Goal: Task Accomplishment & Management: Manage account settings

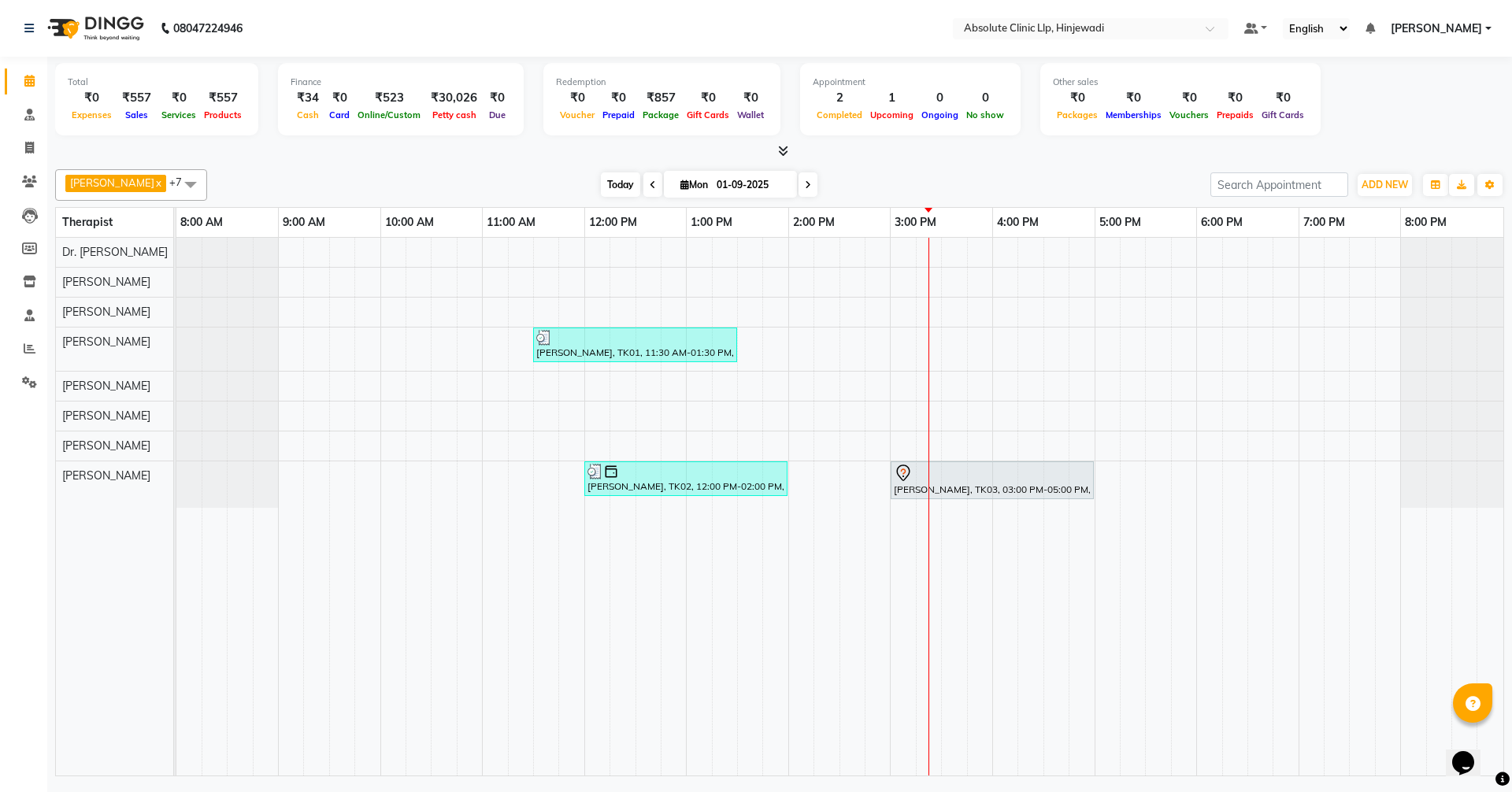
click at [641, 176] on span "Today" at bounding box center [620, 184] width 40 height 25
click at [36, 145] on span at bounding box center [30, 148] width 28 height 18
select select "service"
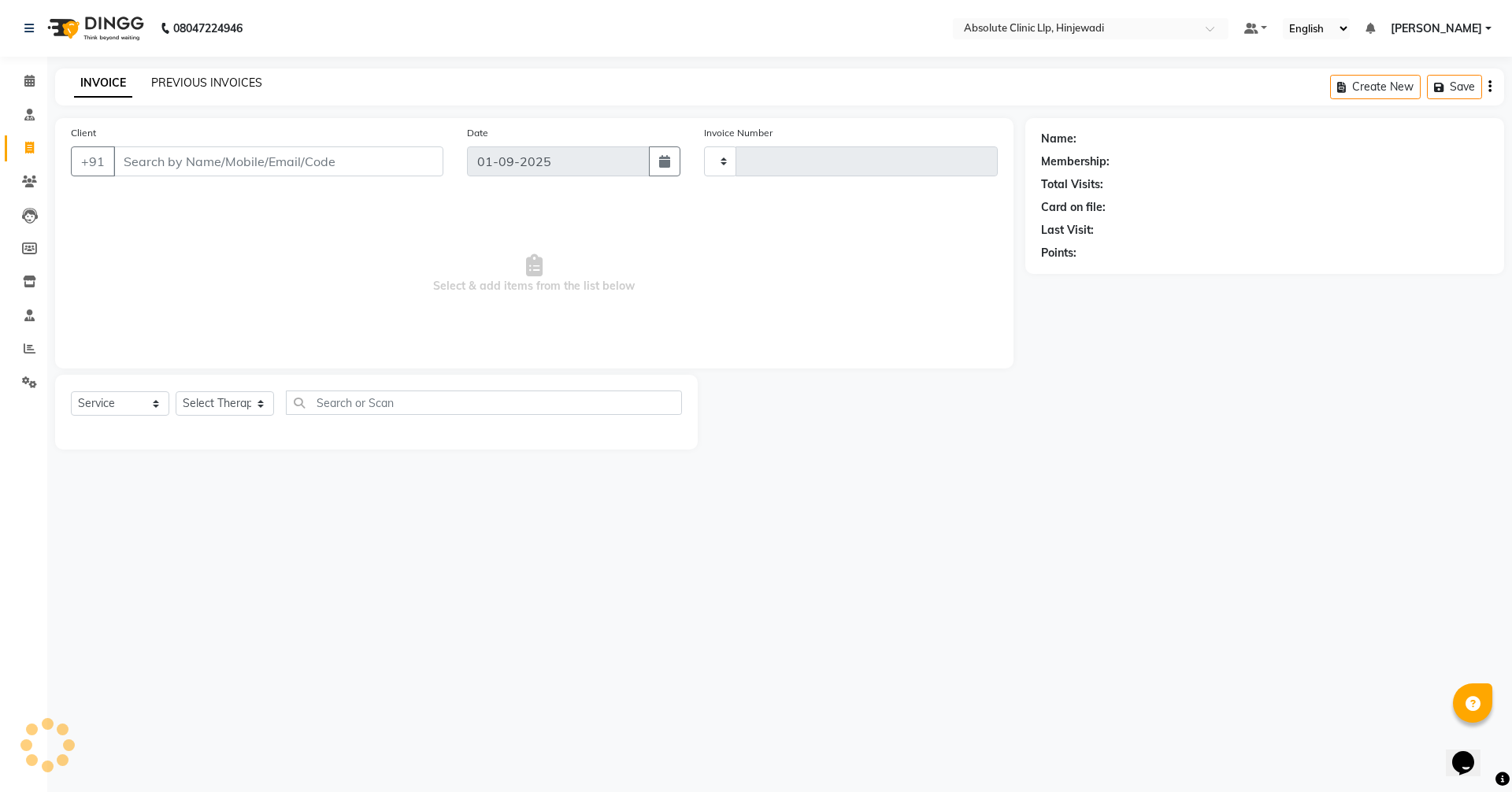
click at [222, 87] on link "PREVIOUS INVOICES" at bounding box center [206, 82] width 111 height 14
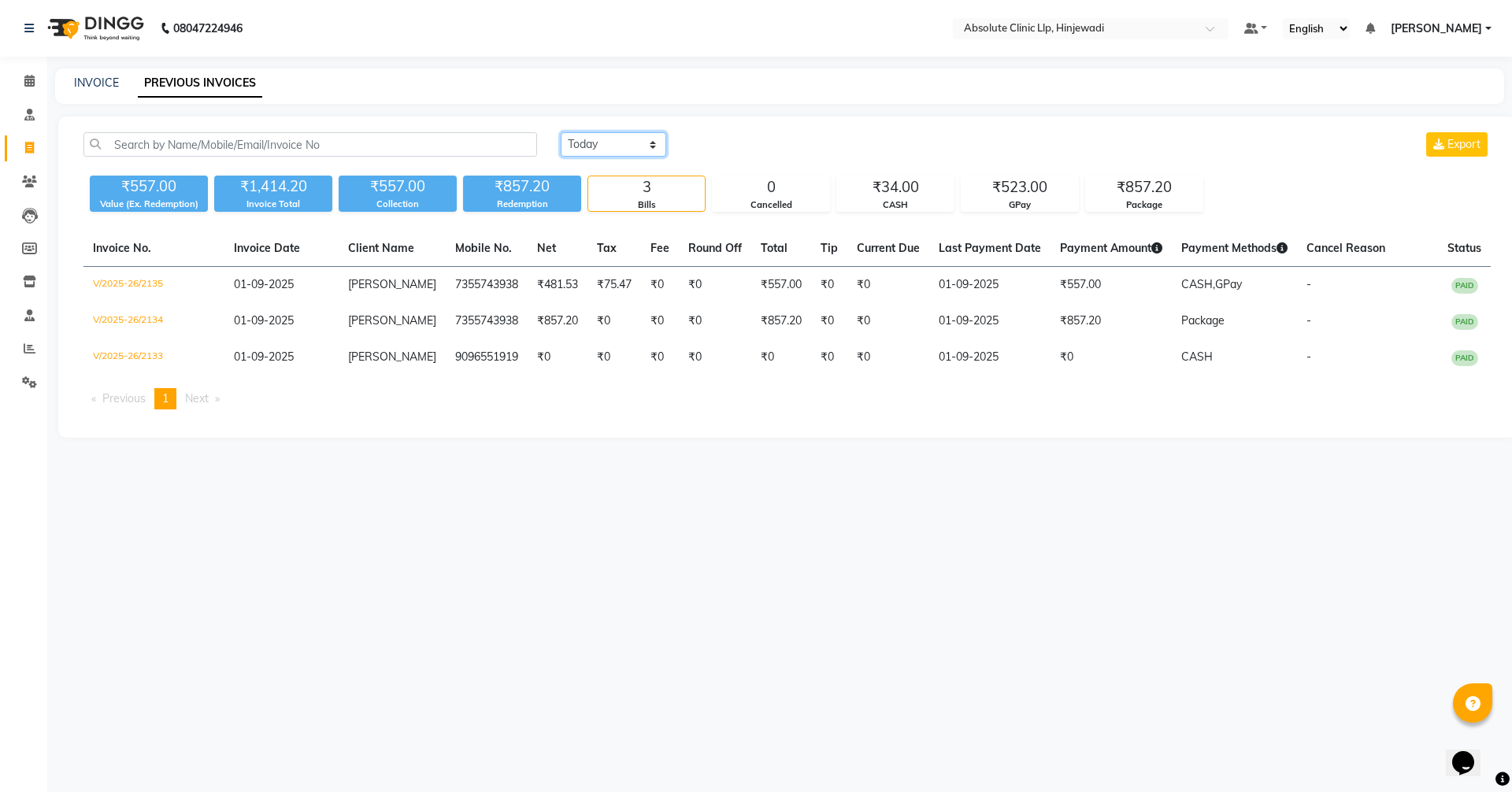
click at [641, 138] on select "[DATE] [DATE] Custom Range" at bounding box center [613, 144] width 106 height 25
select select "range"
click at [561, 132] on select "[DATE] [DATE] Custom Range" at bounding box center [613, 144] width 106 height 25
click at [28, 80] on icon at bounding box center [30, 80] width 10 height 12
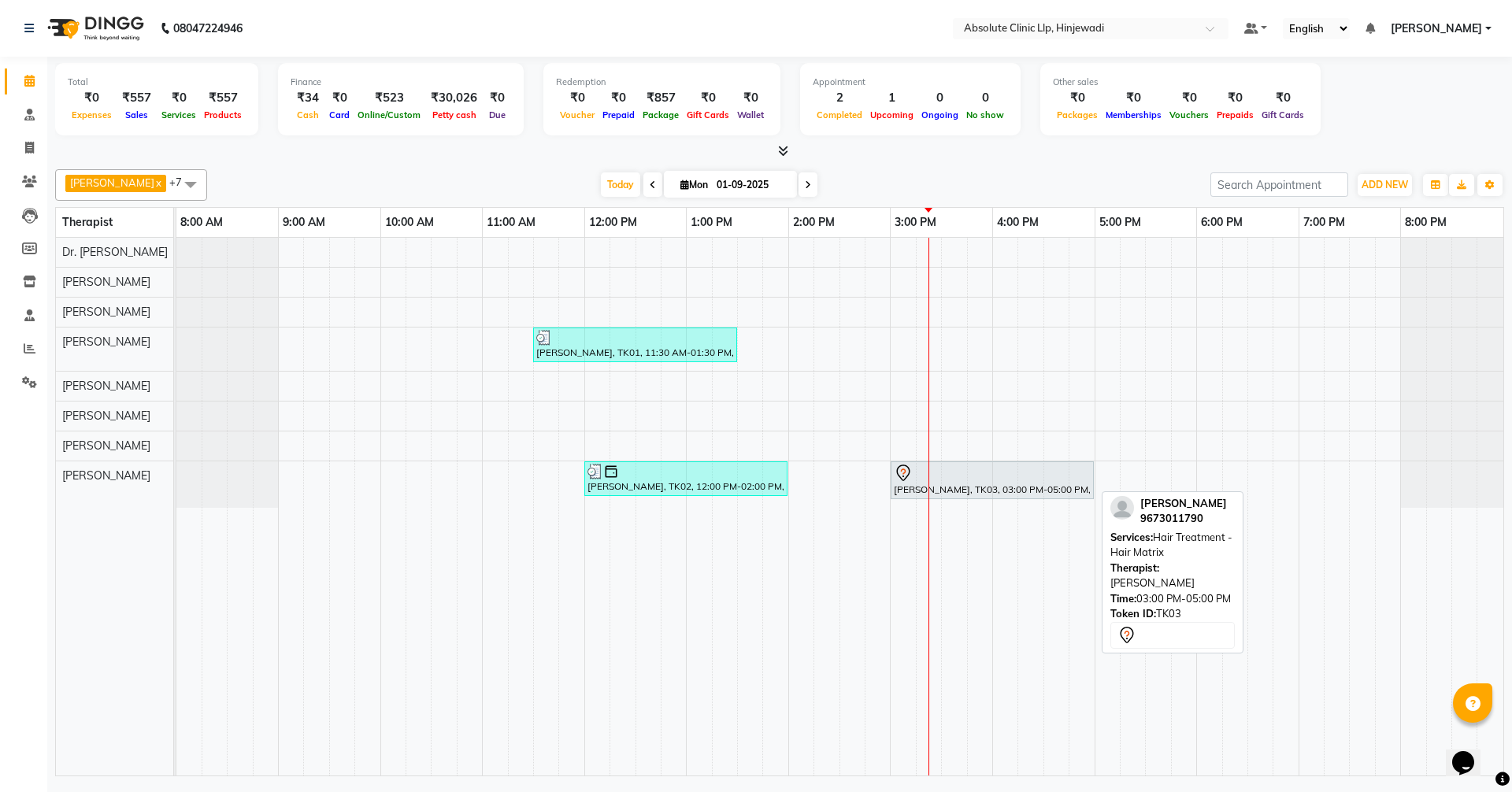
click at [897, 476] on icon at bounding box center [903, 473] width 19 height 19
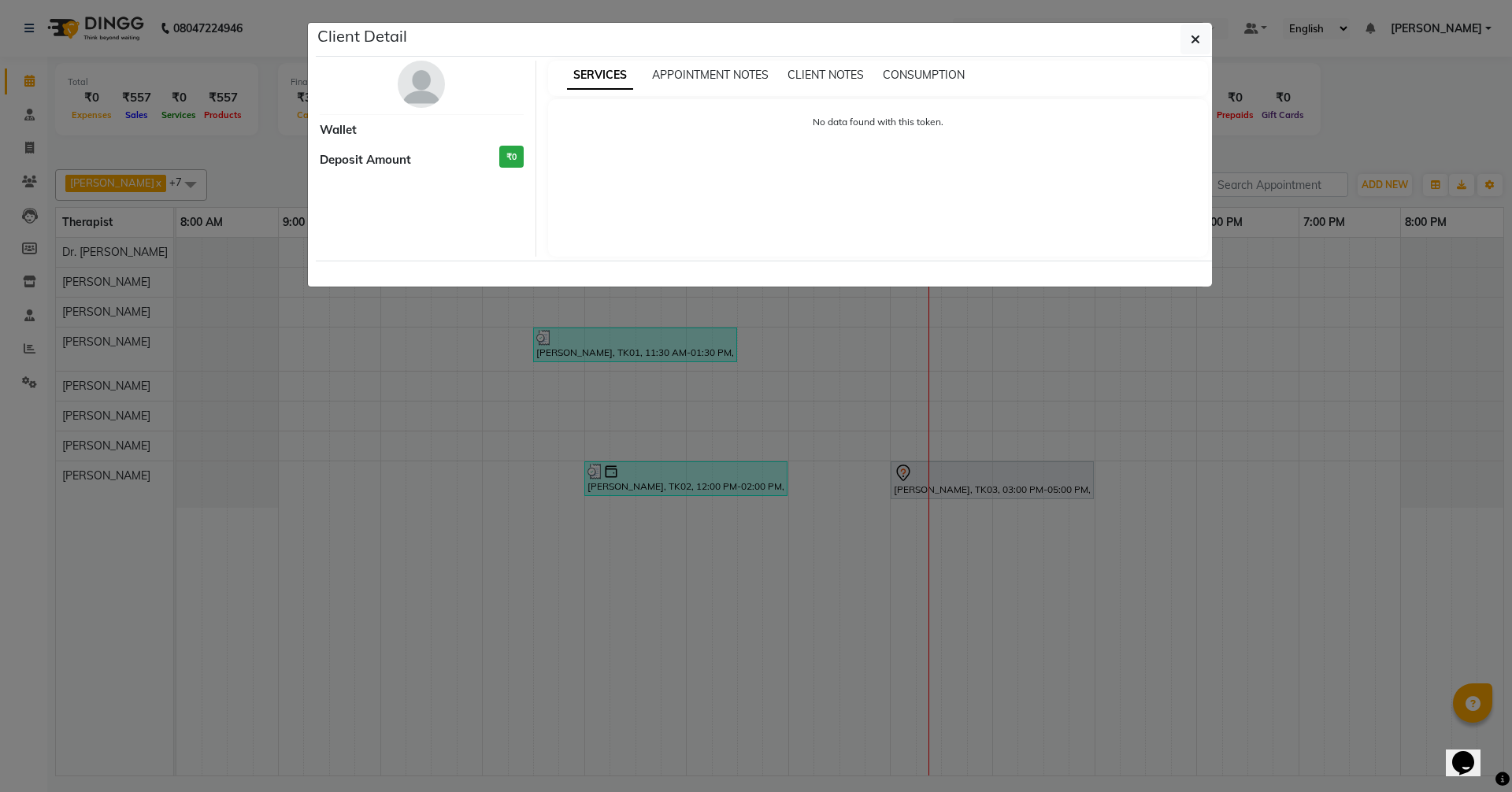
select select "7"
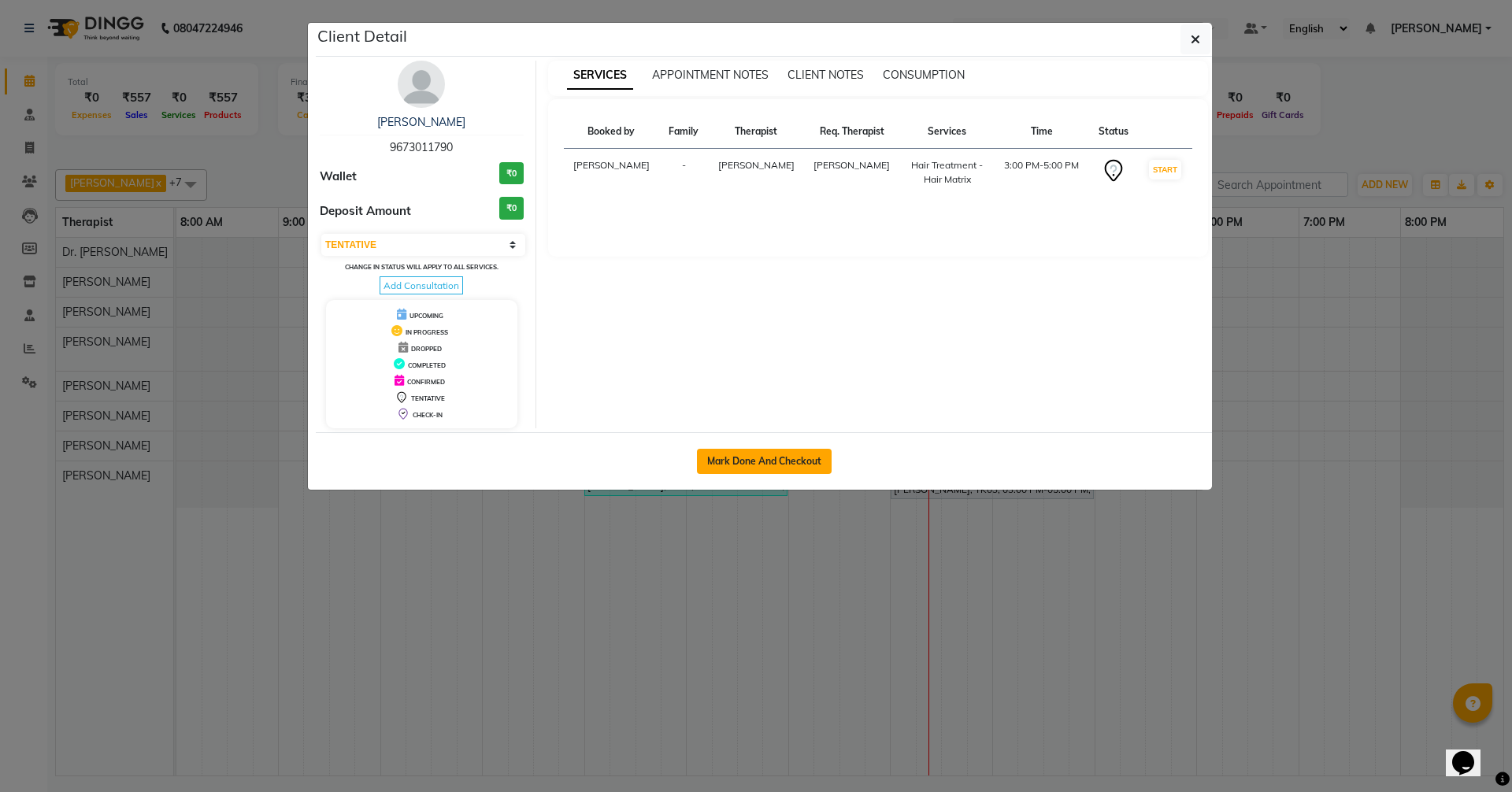
click at [822, 459] on button "Mark Done And Checkout" at bounding box center [764, 462] width 135 height 25
select select "service"
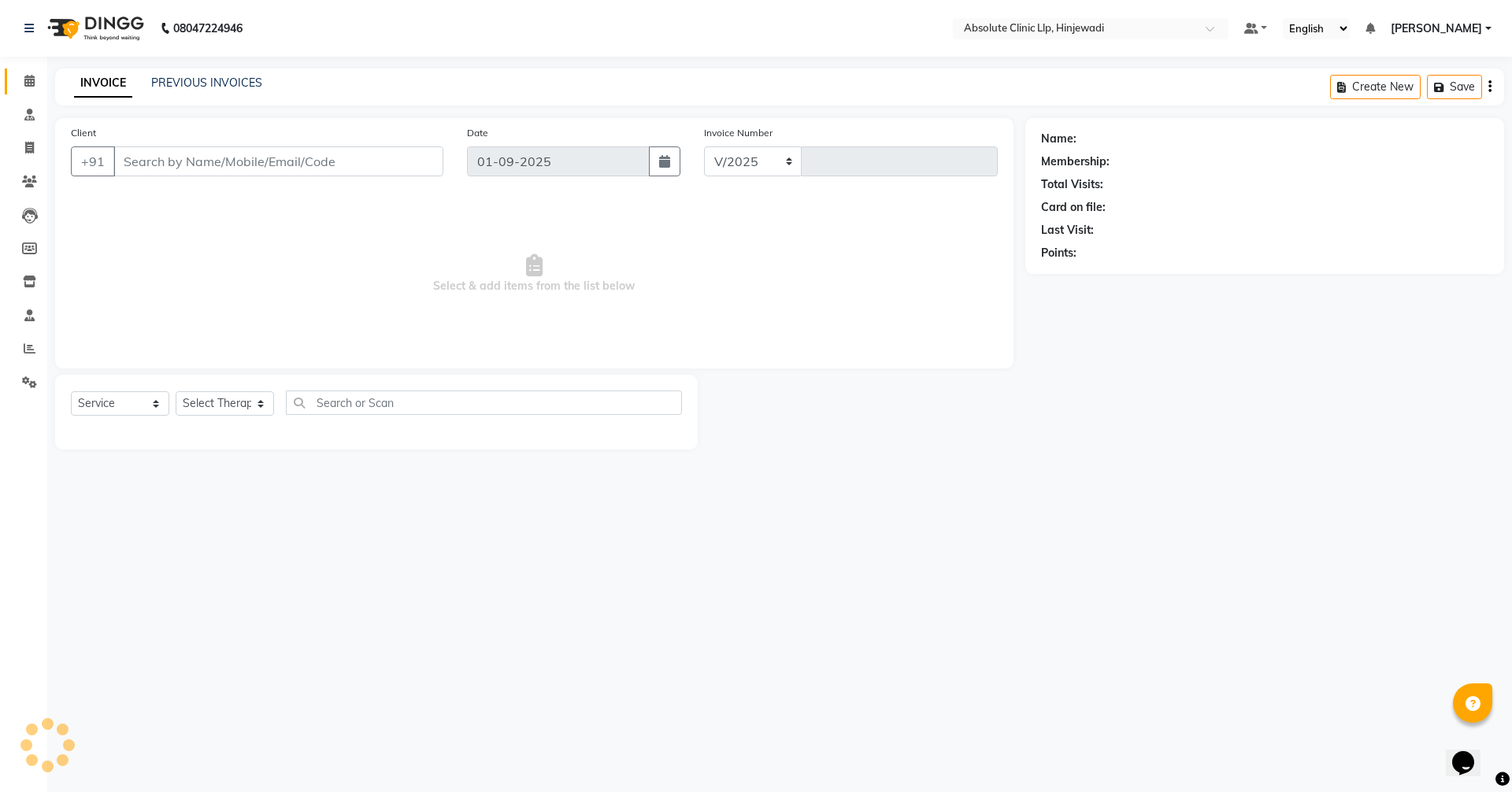
select select "5113"
type input "2136"
type input "9673011790"
select select "77023"
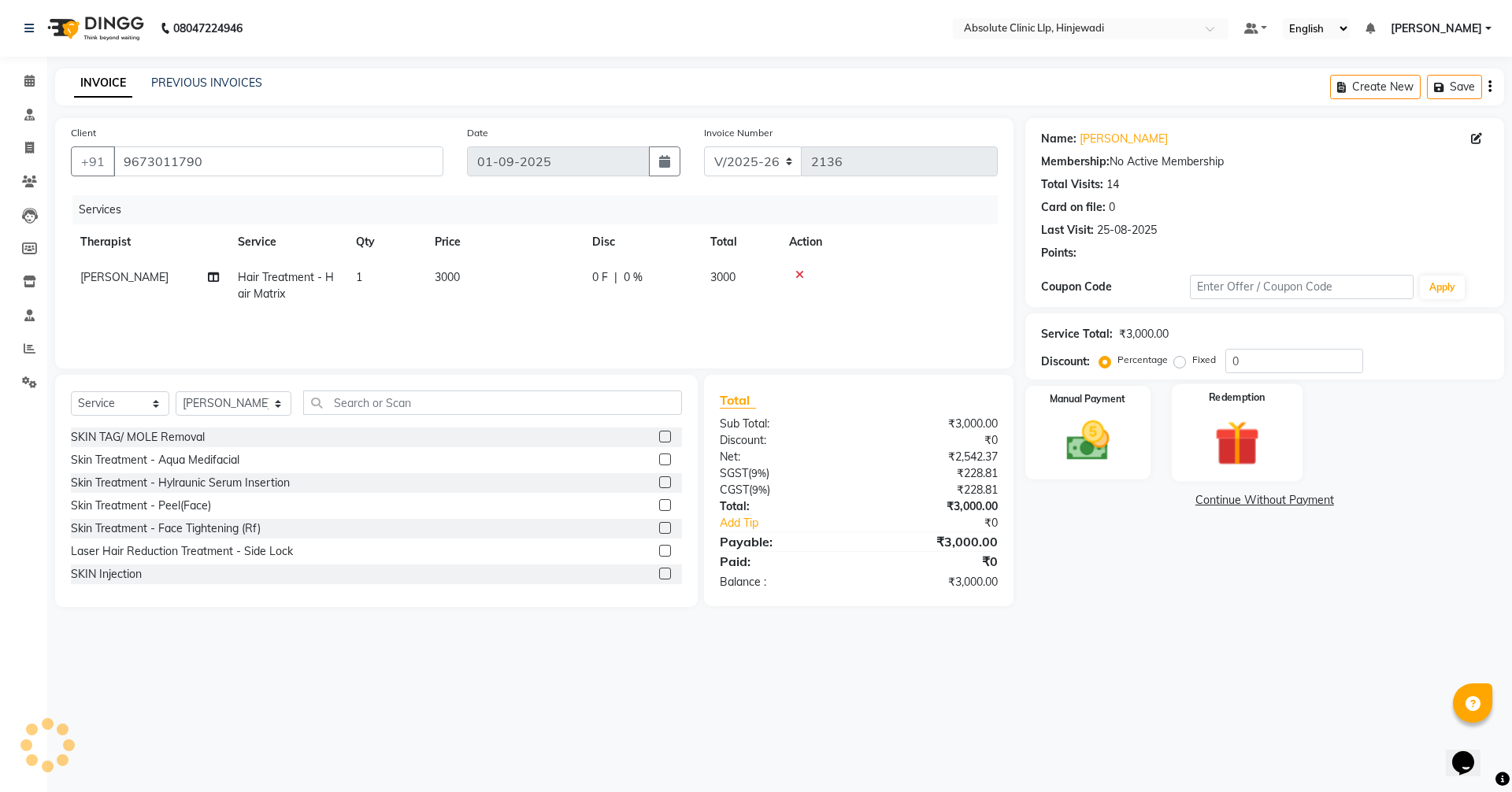
click at [1236, 446] on img at bounding box center [1237, 443] width 74 height 56
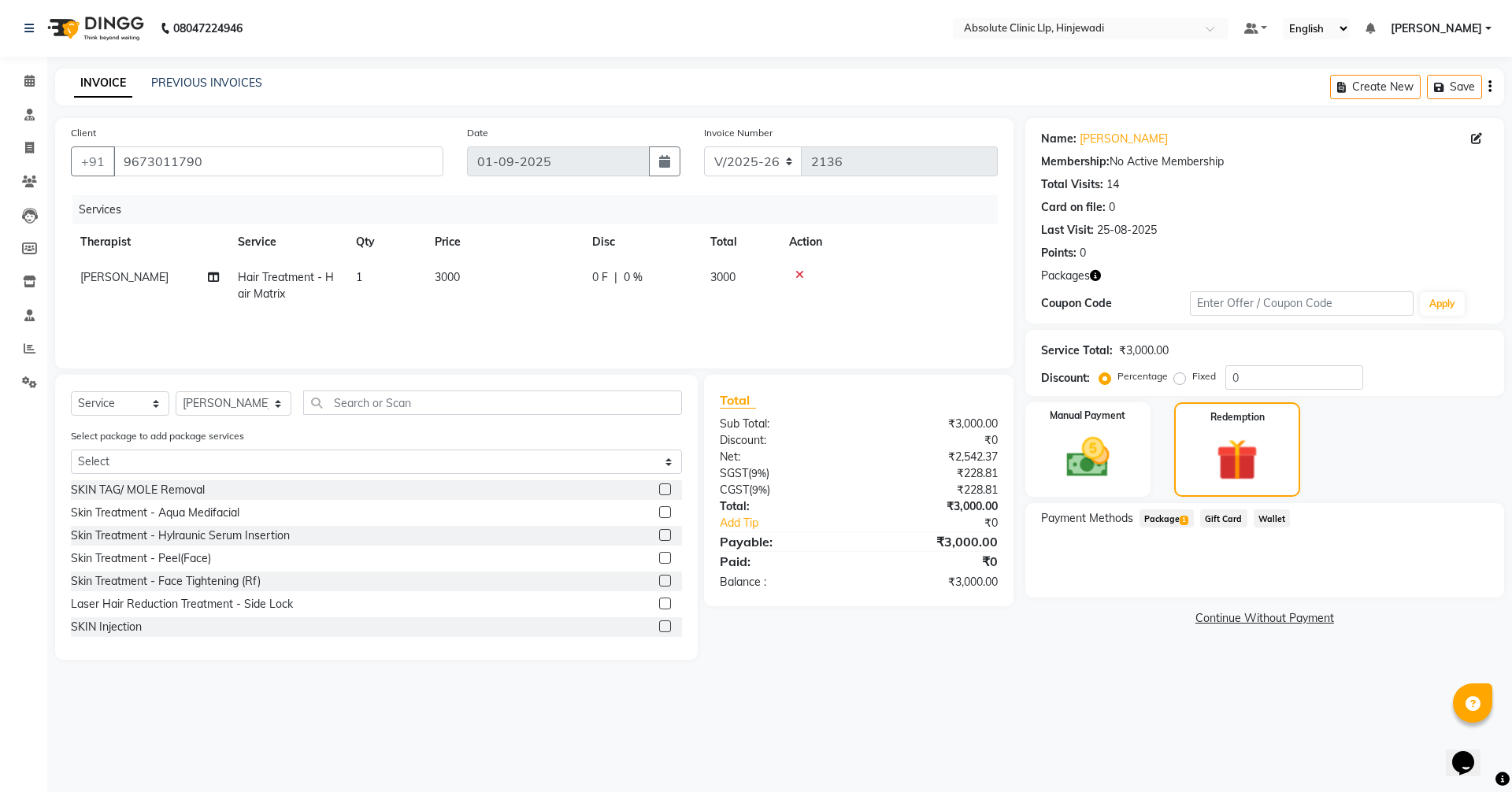
click at [1158, 517] on span "Package 1" at bounding box center [1167, 518] width 54 height 18
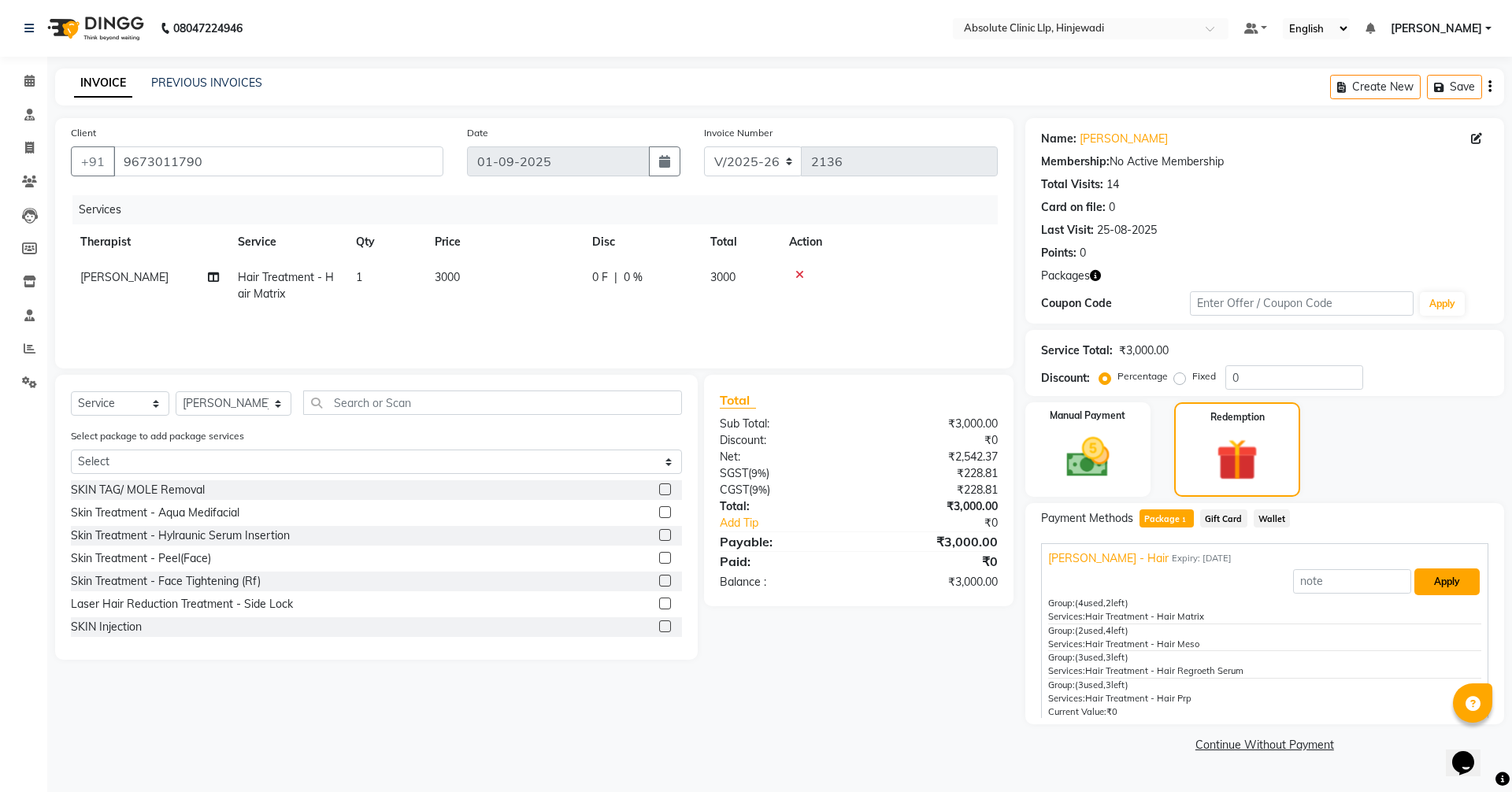
click at [1429, 586] on button "Apply" at bounding box center [1447, 582] width 65 height 27
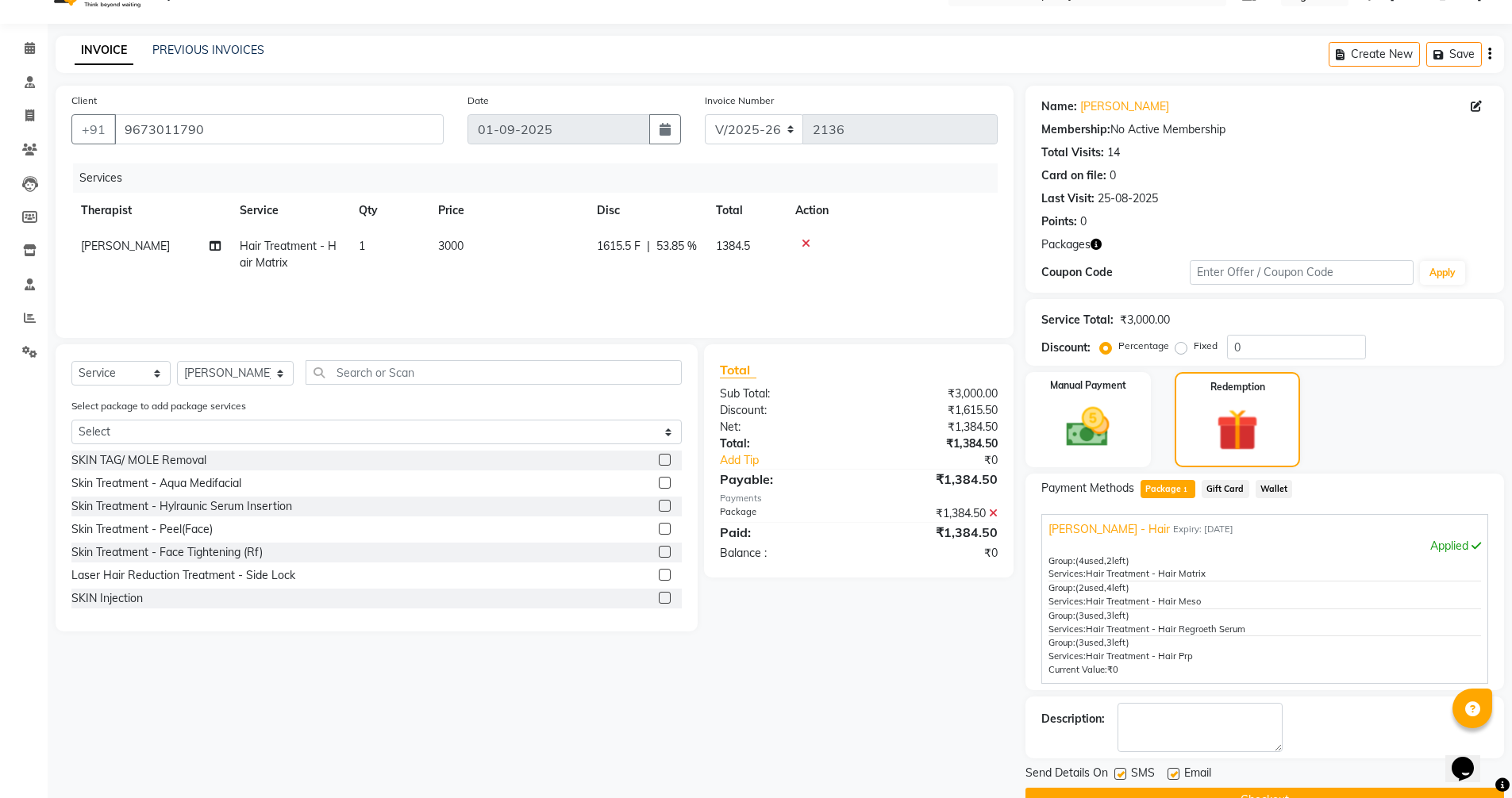
scroll to position [72, 0]
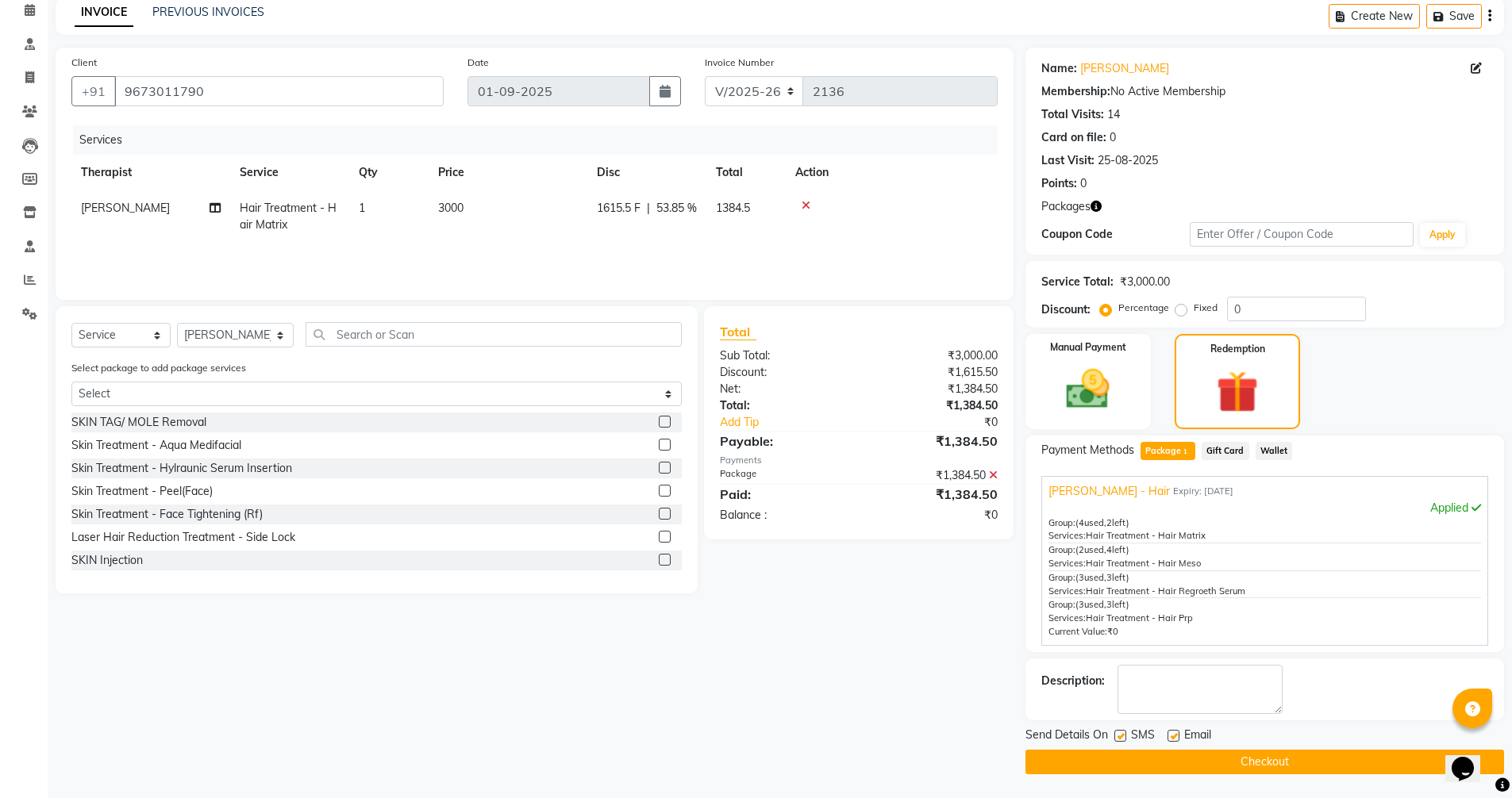
click at [1175, 739] on label at bounding box center [1173, 736] width 12 height 12
click at [1175, 739] on input "checkbox" at bounding box center [1173, 737] width 10 height 10
checkbox input "false"
click at [1118, 740] on label at bounding box center [1121, 736] width 12 height 12
click at [1118, 740] on input "checkbox" at bounding box center [1120, 737] width 10 height 10
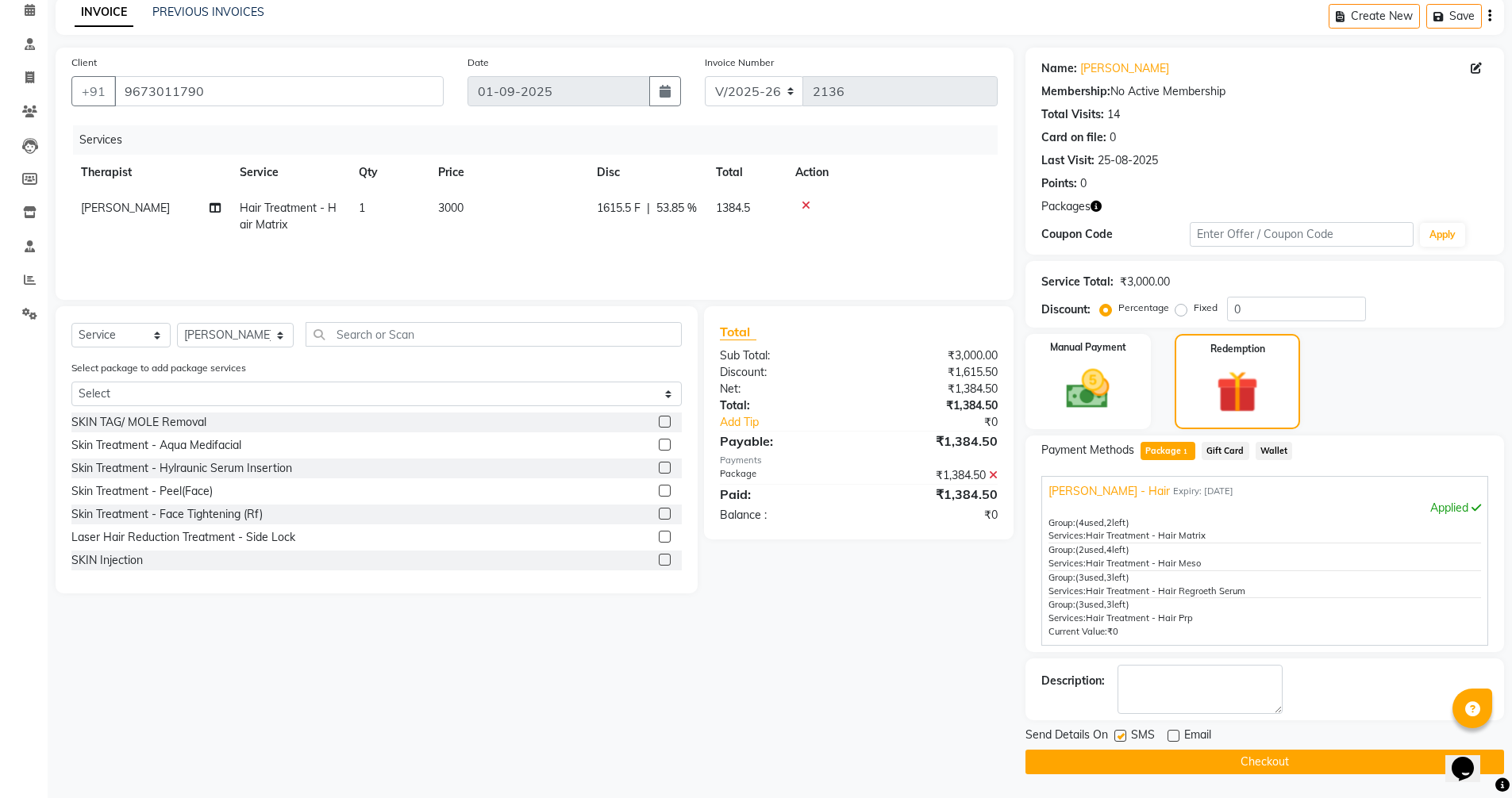
checkbox input "false"
click at [1264, 753] on button "Checkout" at bounding box center [1265, 762] width 478 height 25
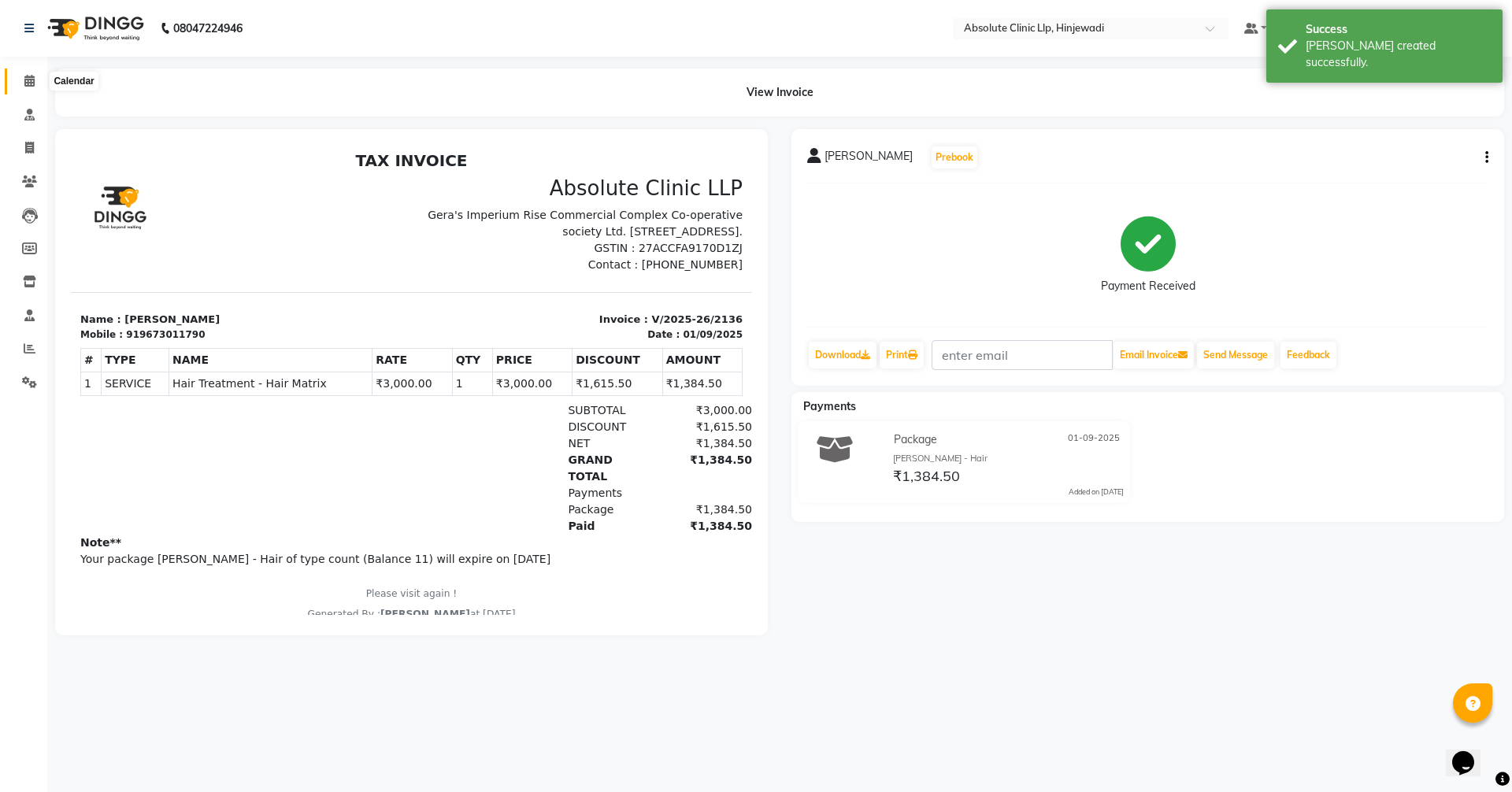
click at [25, 84] on icon at bounding box center [30, 80] width 10 height 12
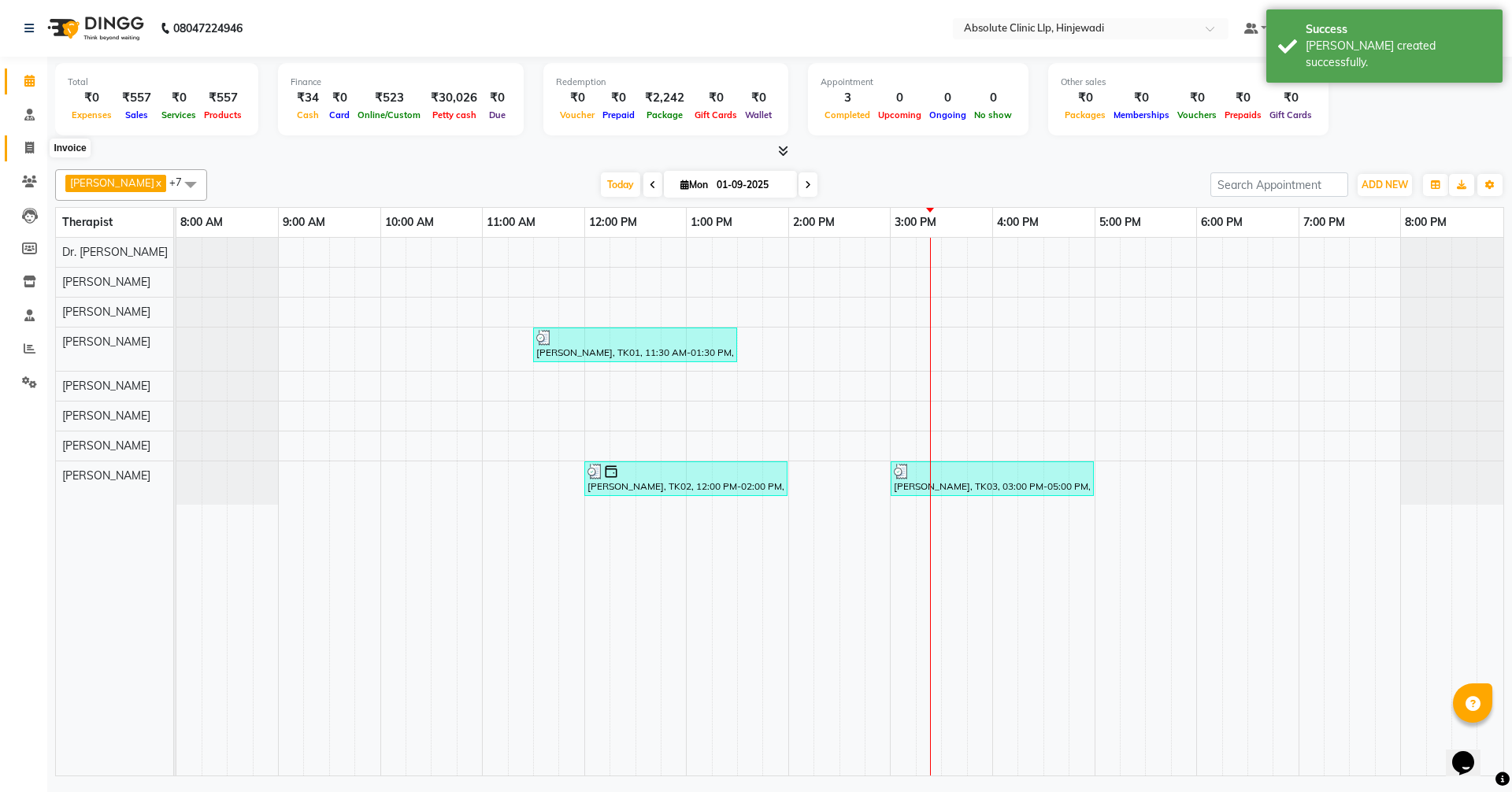
click at [25, 151] on icon at bounding box center [30, 148] width 8 height 12
select select "service"
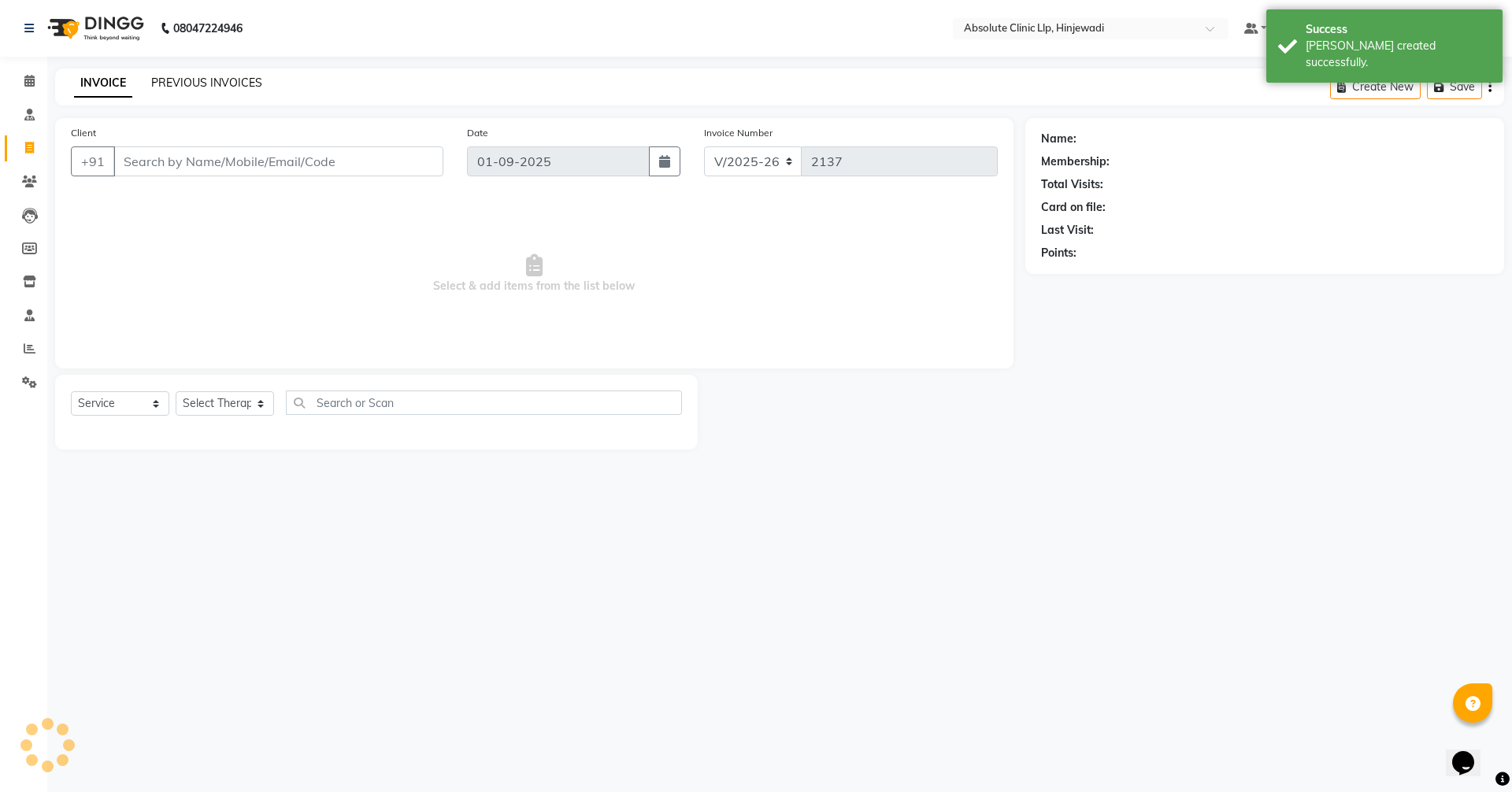
click at [235, 89] on link "PREVIOUS INVOICES" at bounding box center [206, 82] width 111 height 14
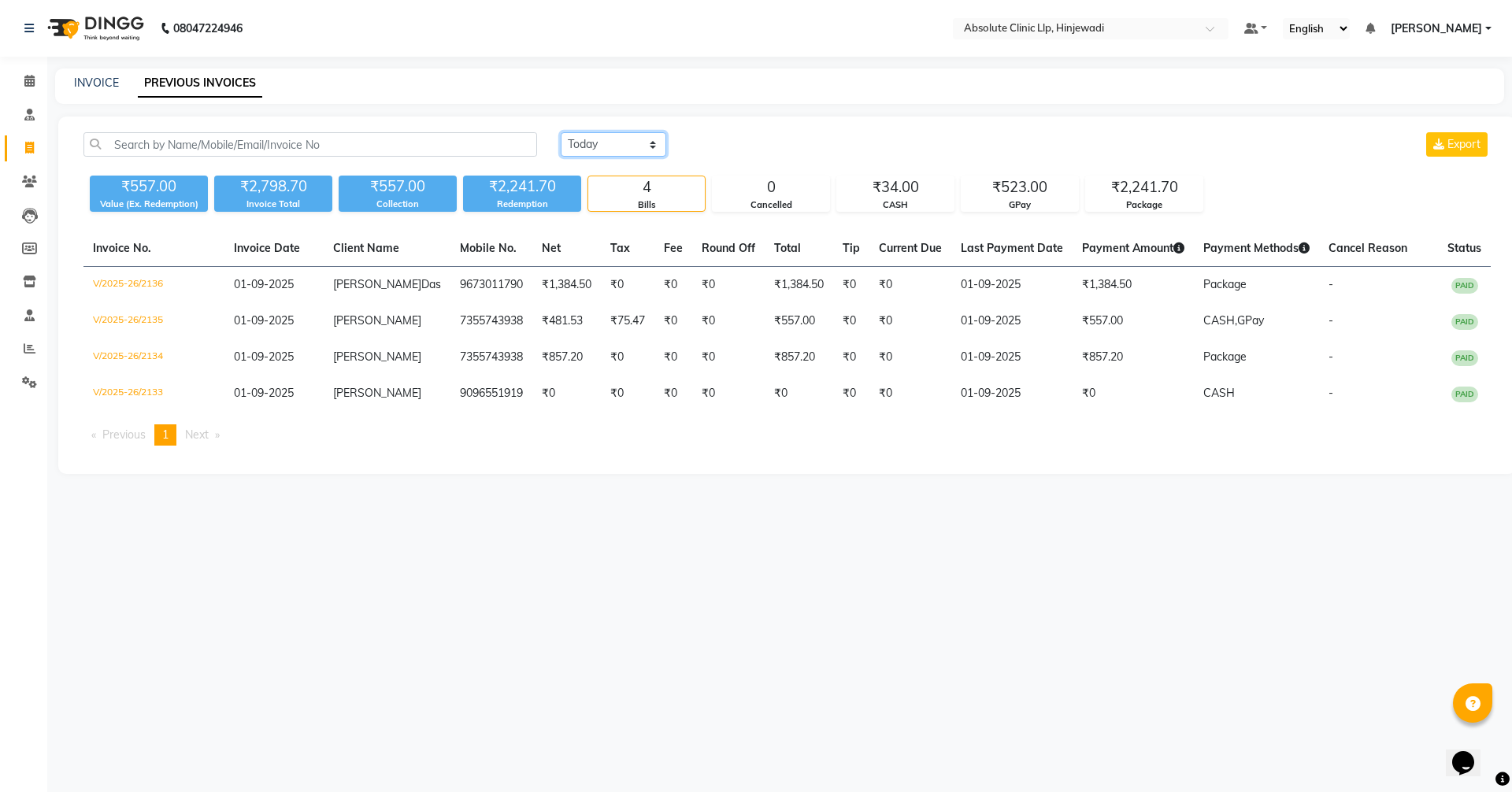
click at [633, 137] on select "[DATE] [DATE] Custom Range" at bounding box center [613, 144] width 106 height 25
drag, startPoint x: 858, startPoint y: 85, endPoint x: 570, endPoint y: 96, distance: 288.2
click at [858, 85] on div "INVOICE PREVIOUS INVOICES" at bounding box center [770, 83] width 1430 height 17
click at [28, 84] on icon at bounding box center [30, 80] width 10 height 12
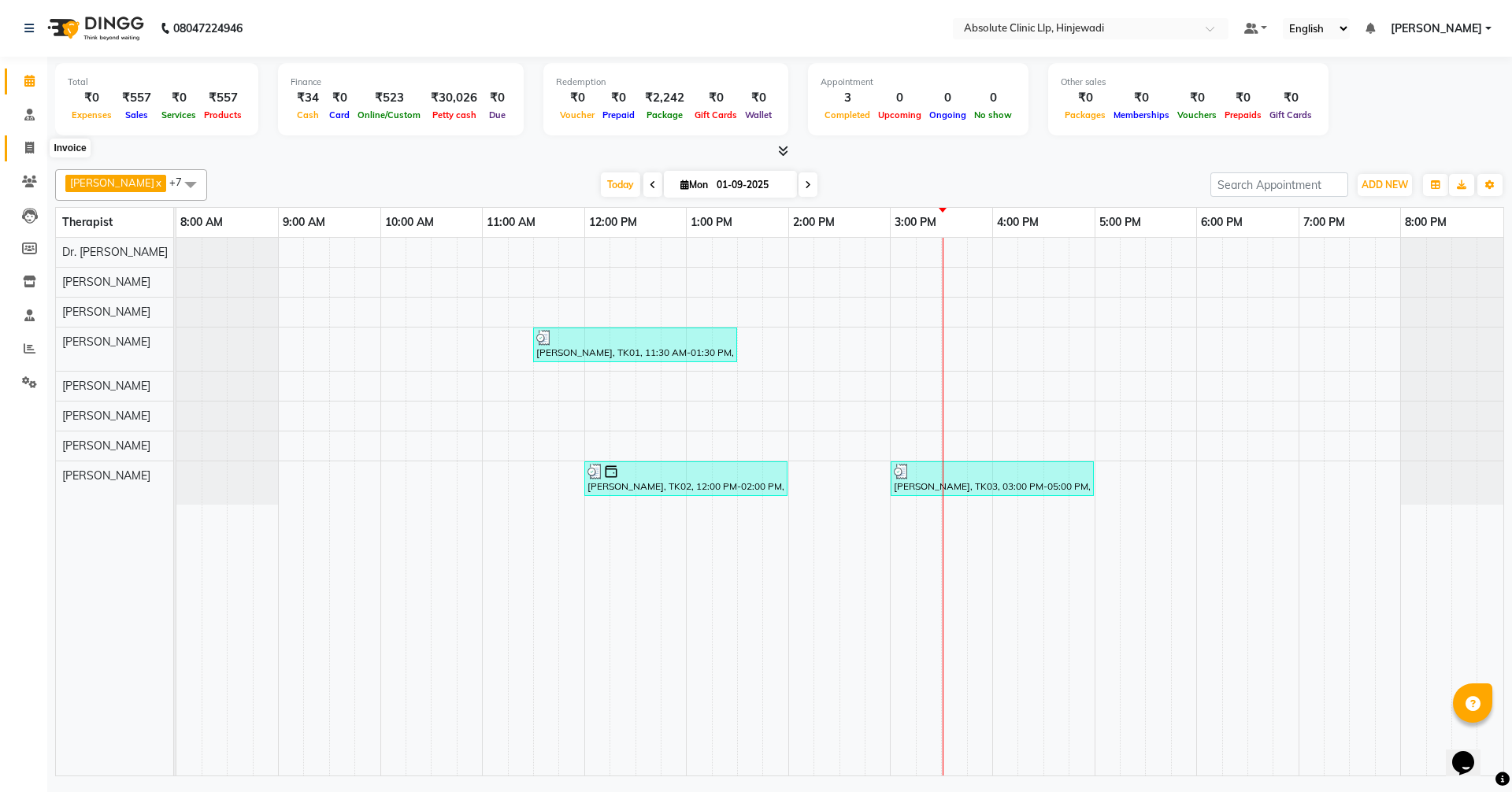
click at [29, 151] on icon at bounding box center [30, 148] width 8 height 12
select select "service"
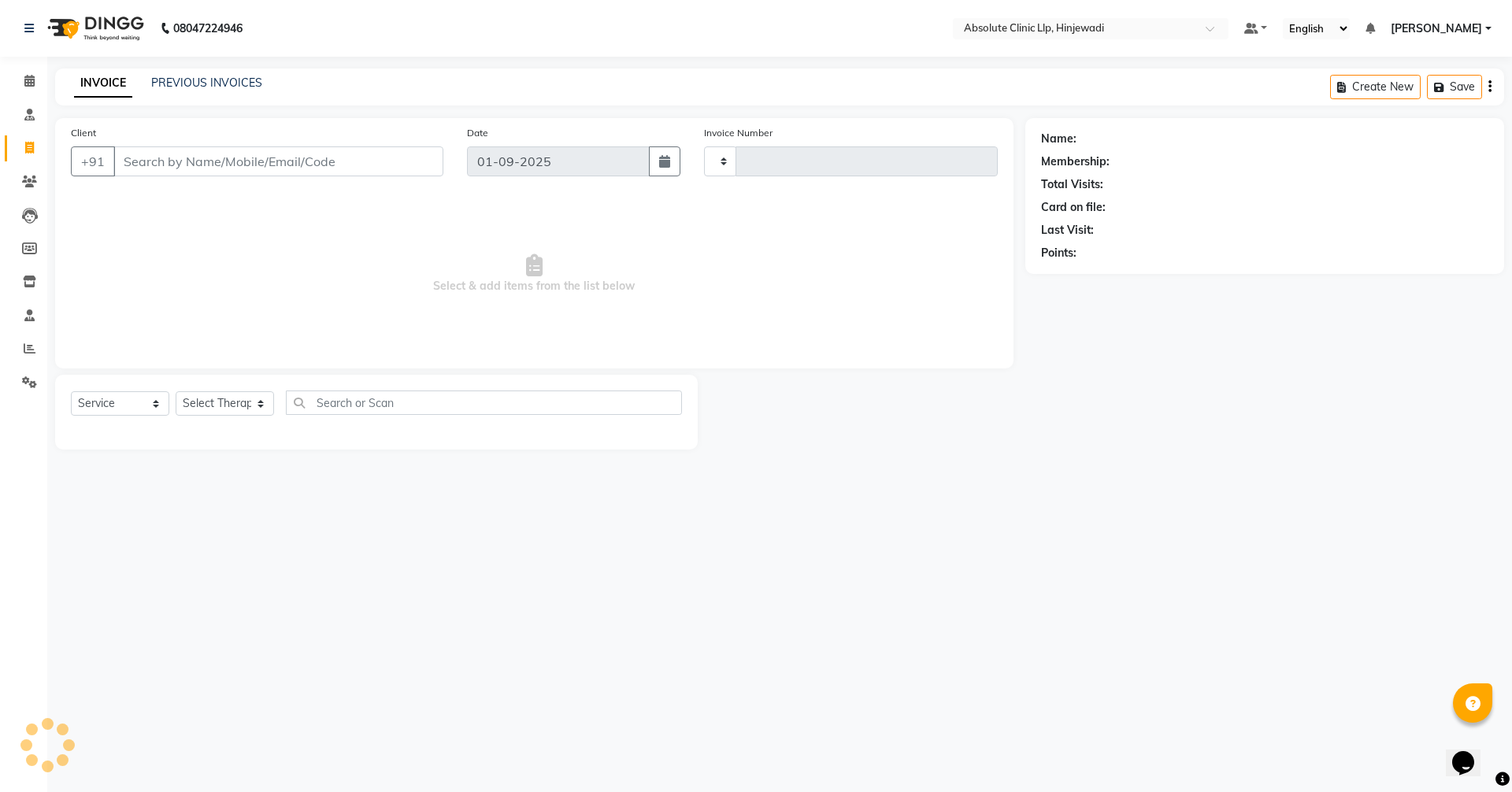
type input "2137"
select select "5113"
click at [31, 180] on icon at bounding box center [30, 182] width 15 height 12
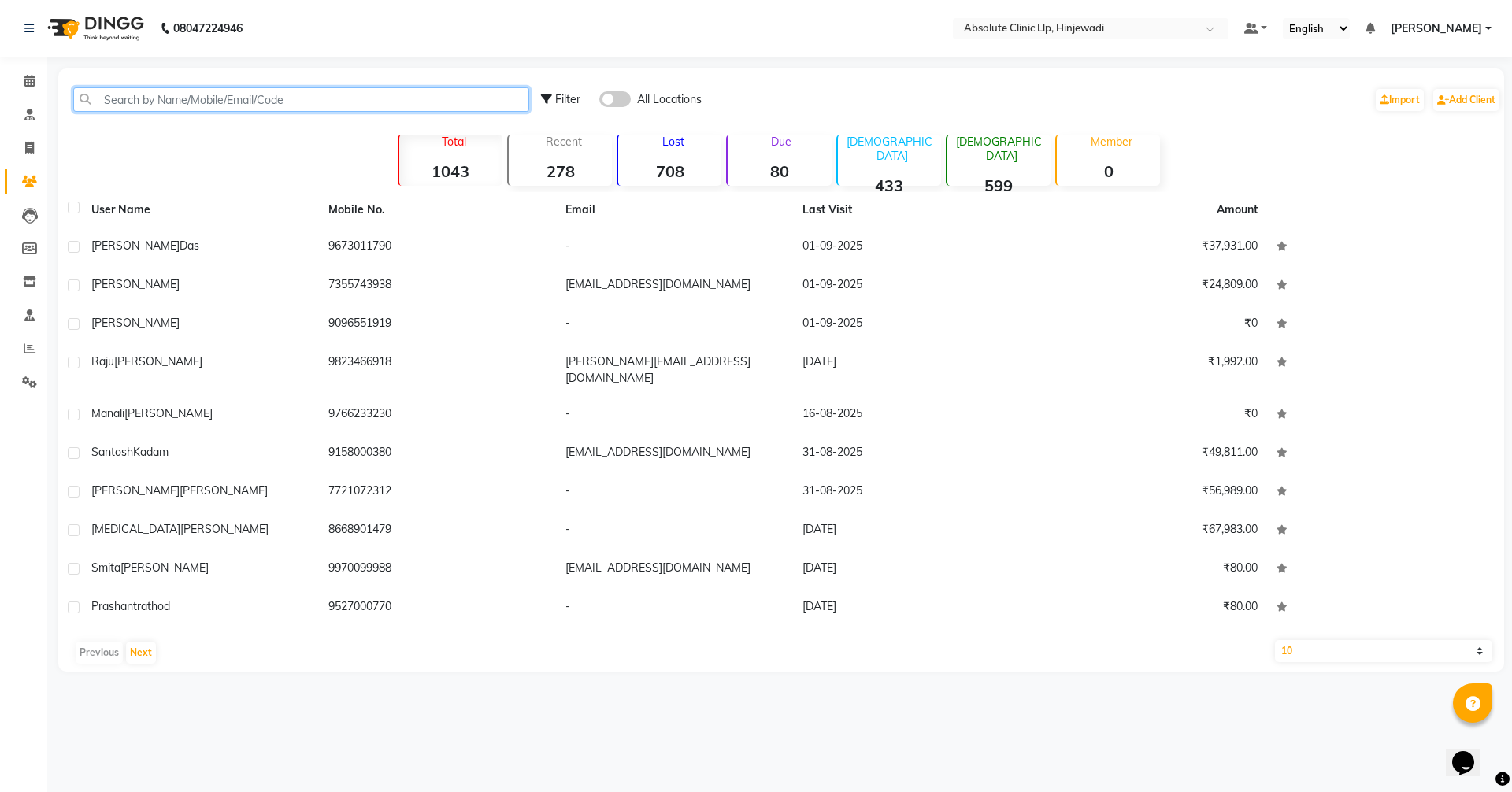
click at [183, 102] on input "text" at bounding box center [301, 99] width 456 height 25
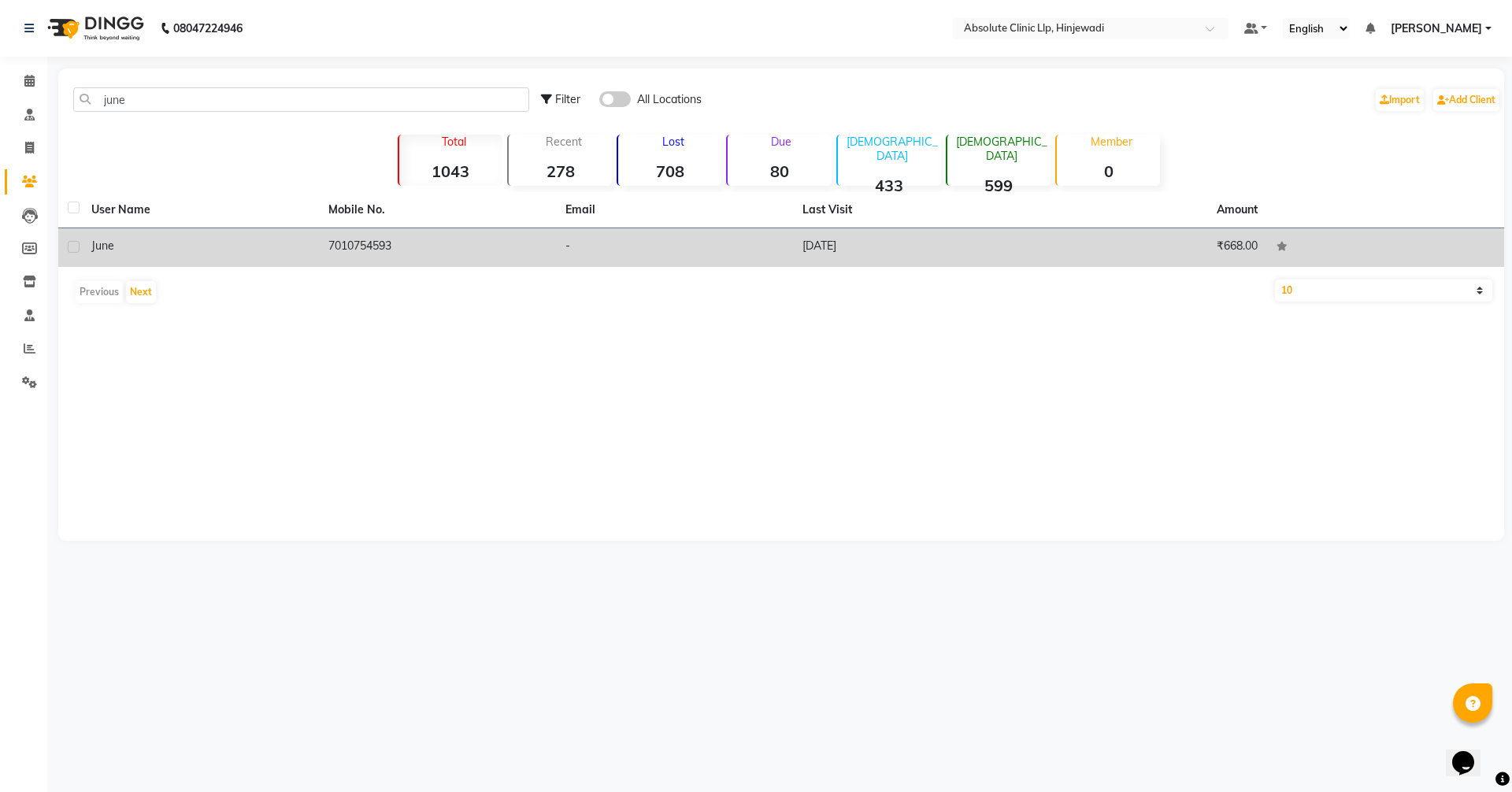
click at [442, 256] on td "7010754593" at bounding box center [437, 248] width 237 height 39
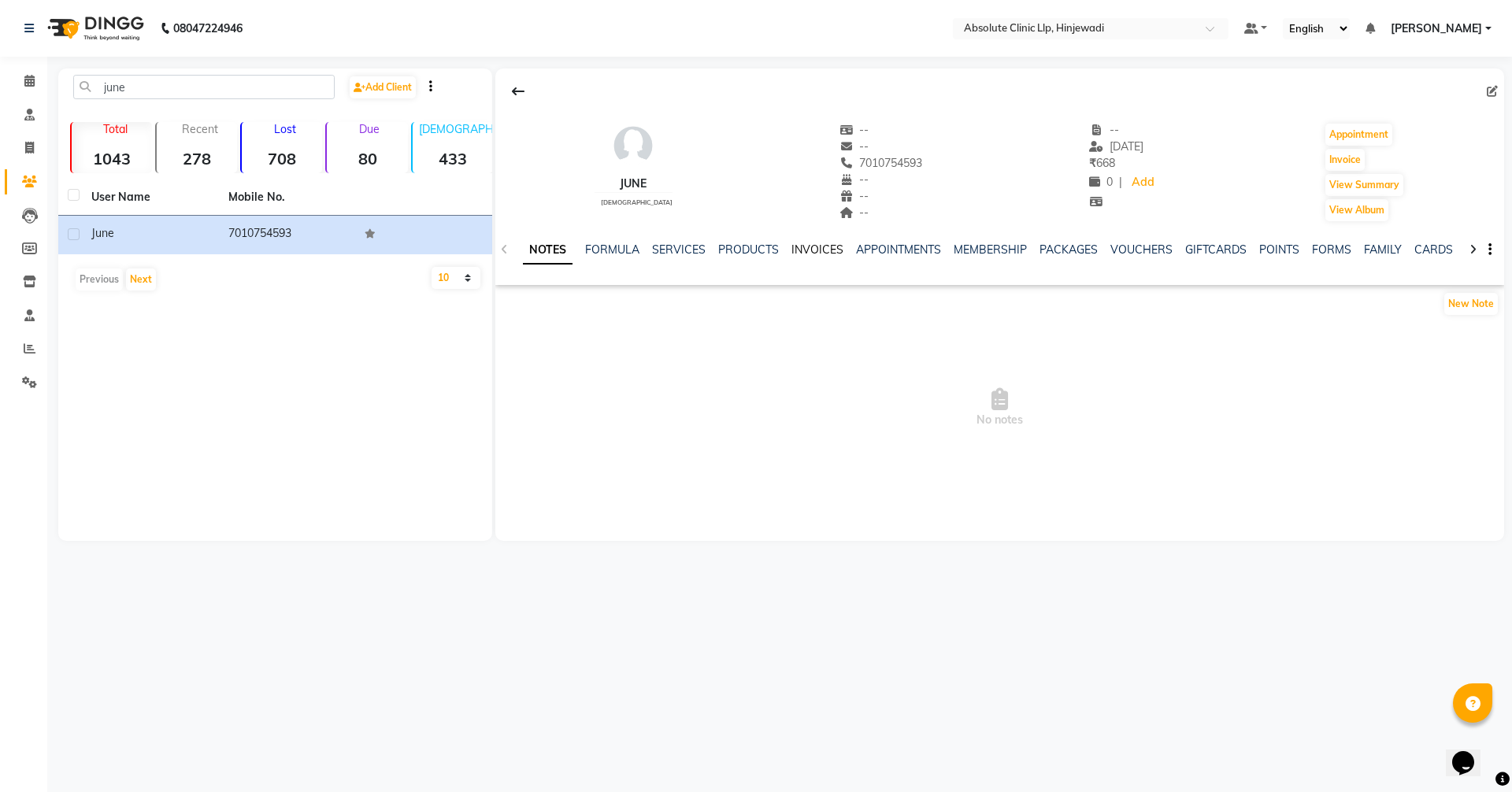
click at [835, 245] on link "INVOICES" at bounding box center [816, 250] width 52 height 14
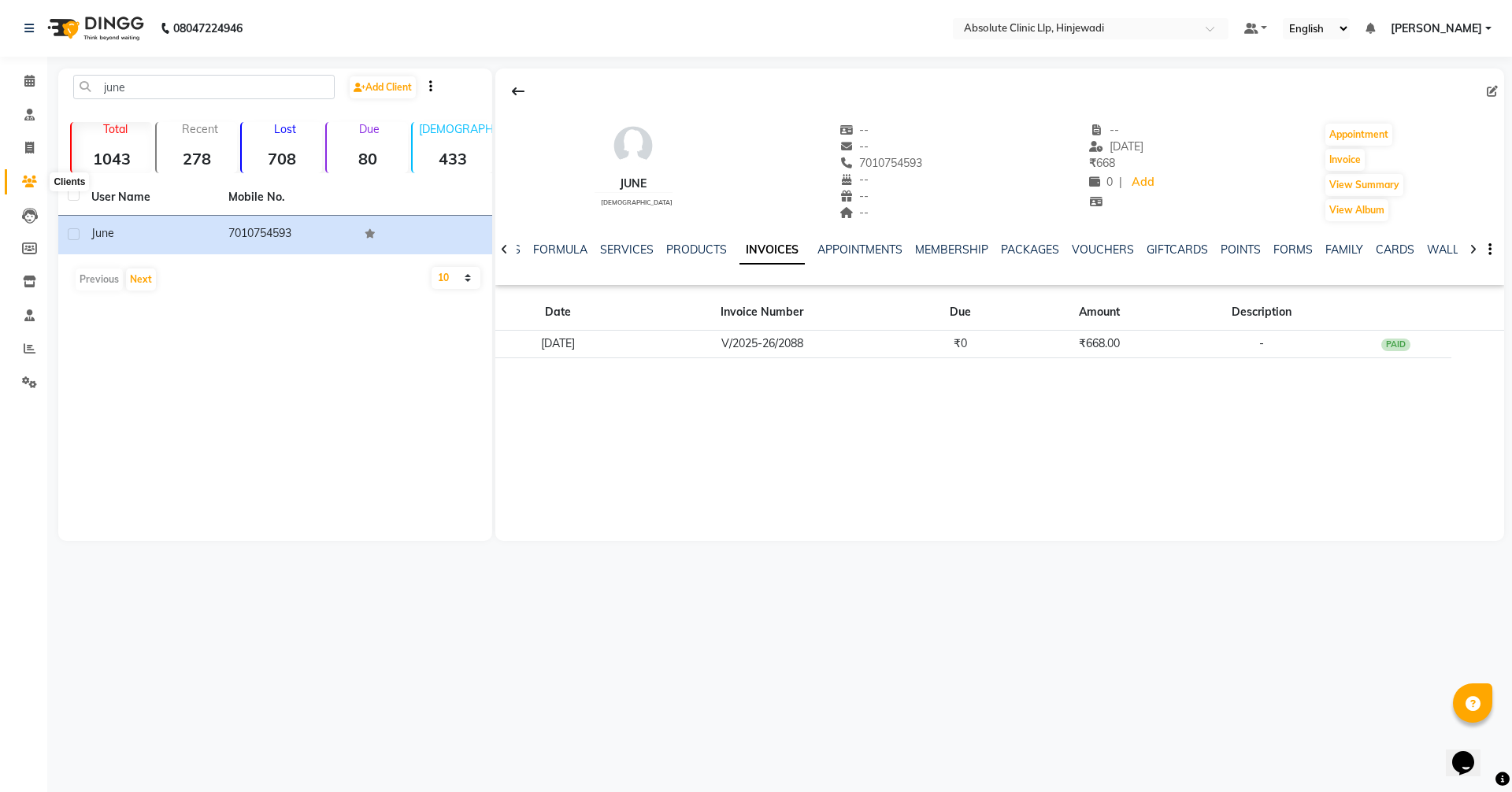
click at [30, 178] on icon at bounding box center [30, 182] width 15 height 12
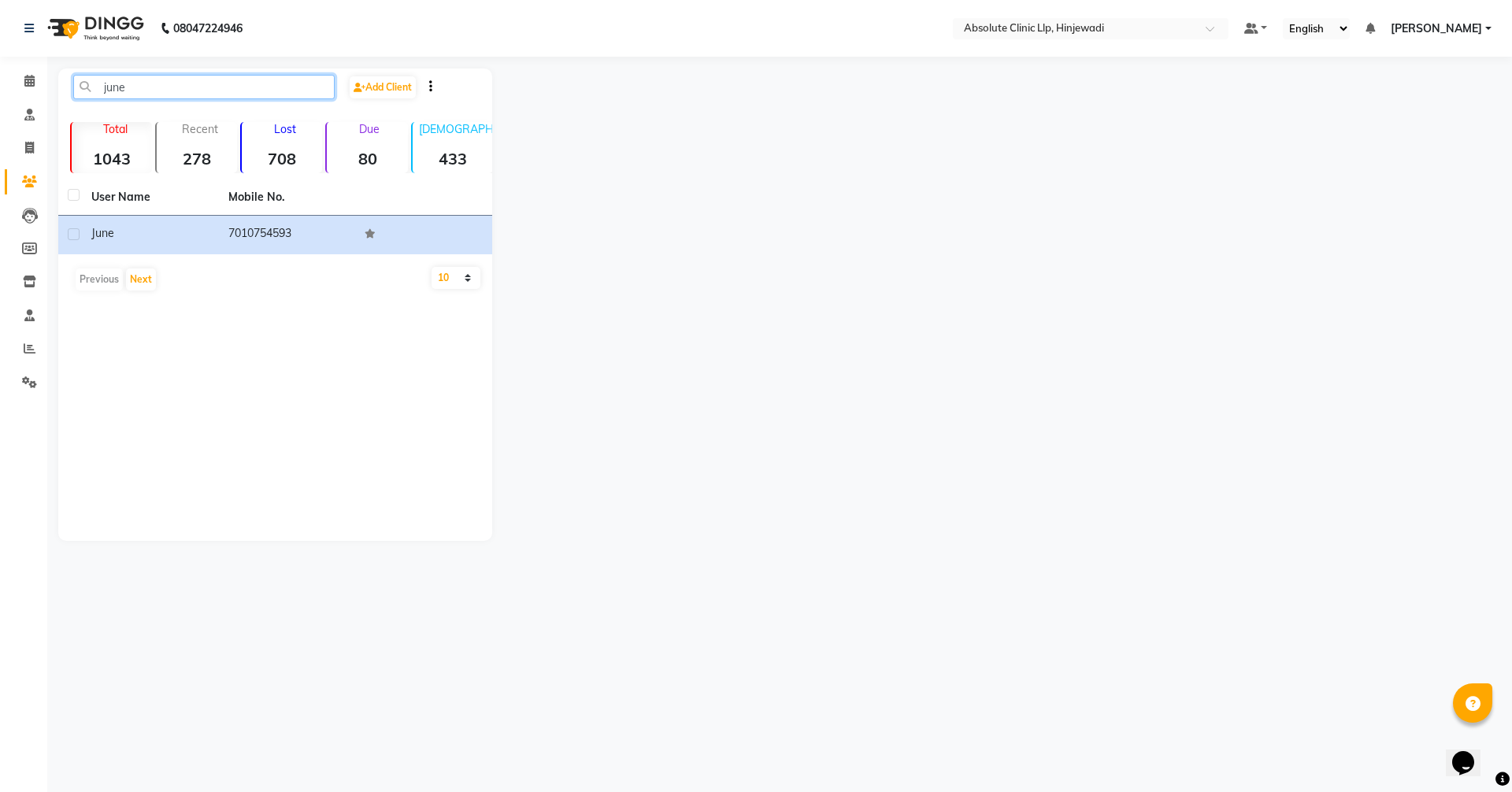
drag, startPoint x: 154, startPoint y: 88, endPoint x: 89, endPoint y: 85, distance: 65.1
click at [90, 85] on input "june" at bounding box center [204, 86] width 261 height 25
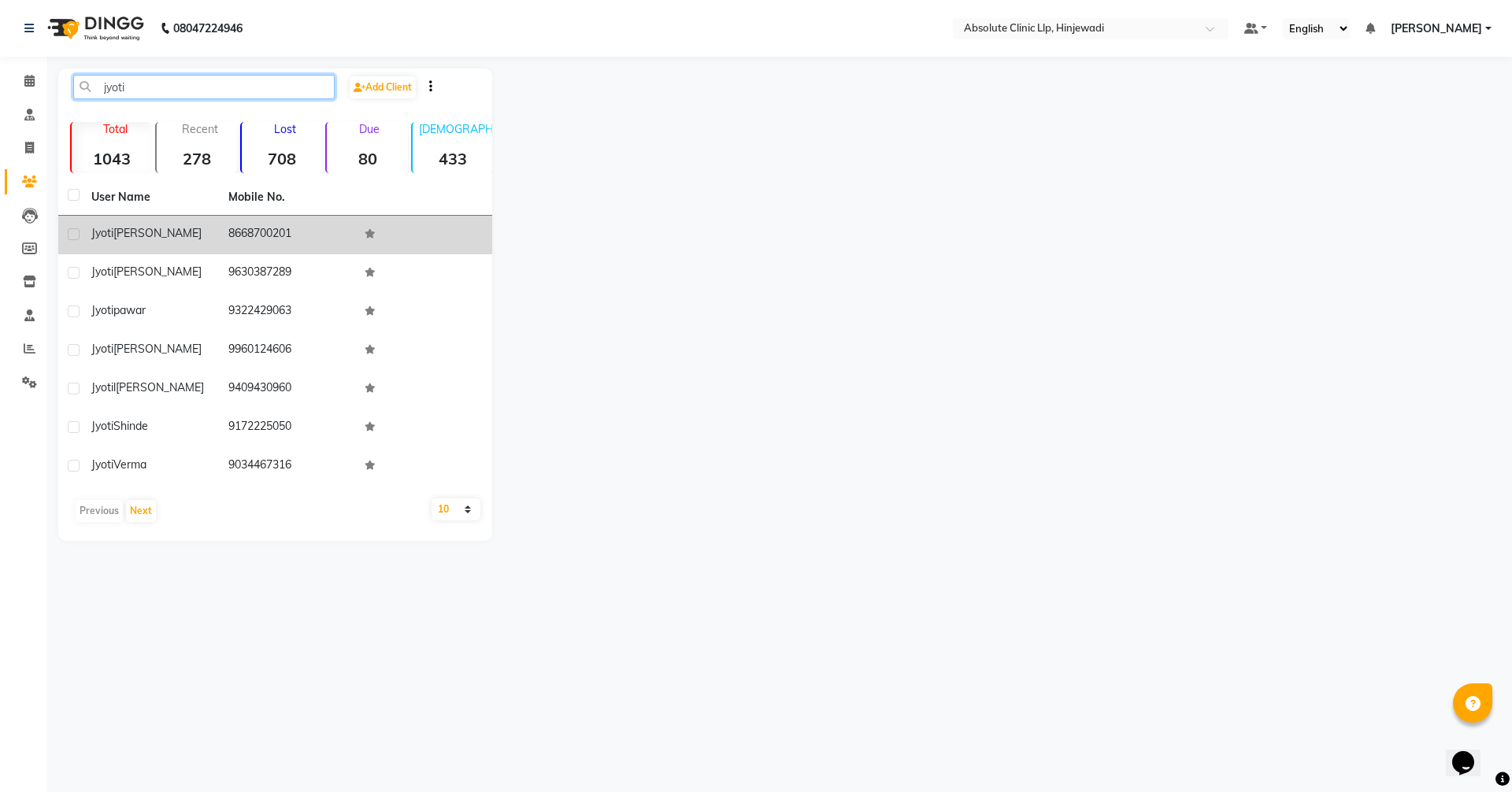
type input "jyoti"
click at [127, 231] on span "[PERSON_NAME]" at bounding box center [157, 233] width 88 height 14
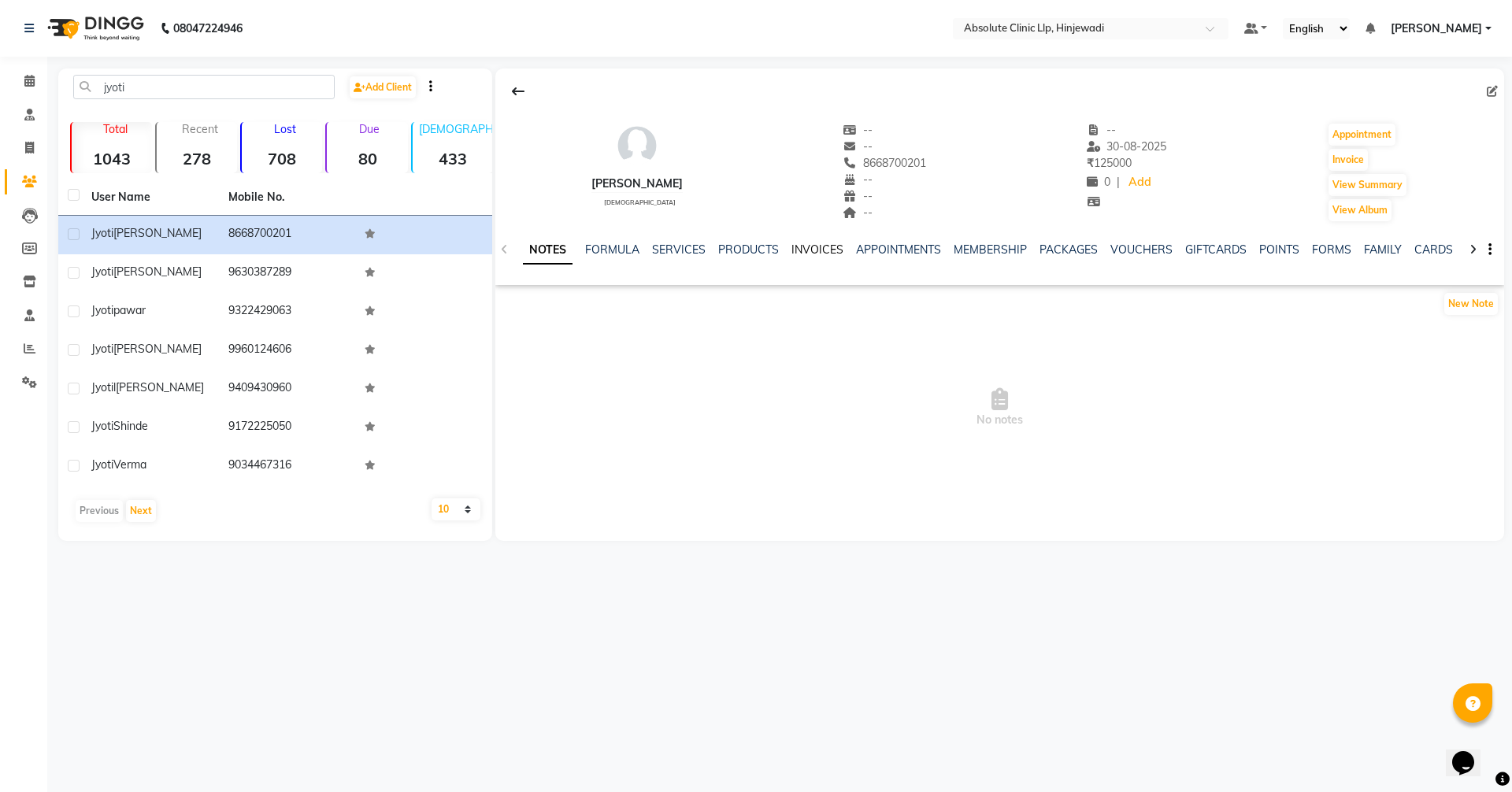
click at [828, 245] on link "INVOICES" at bounding box center [816, 250] width 52 height 14
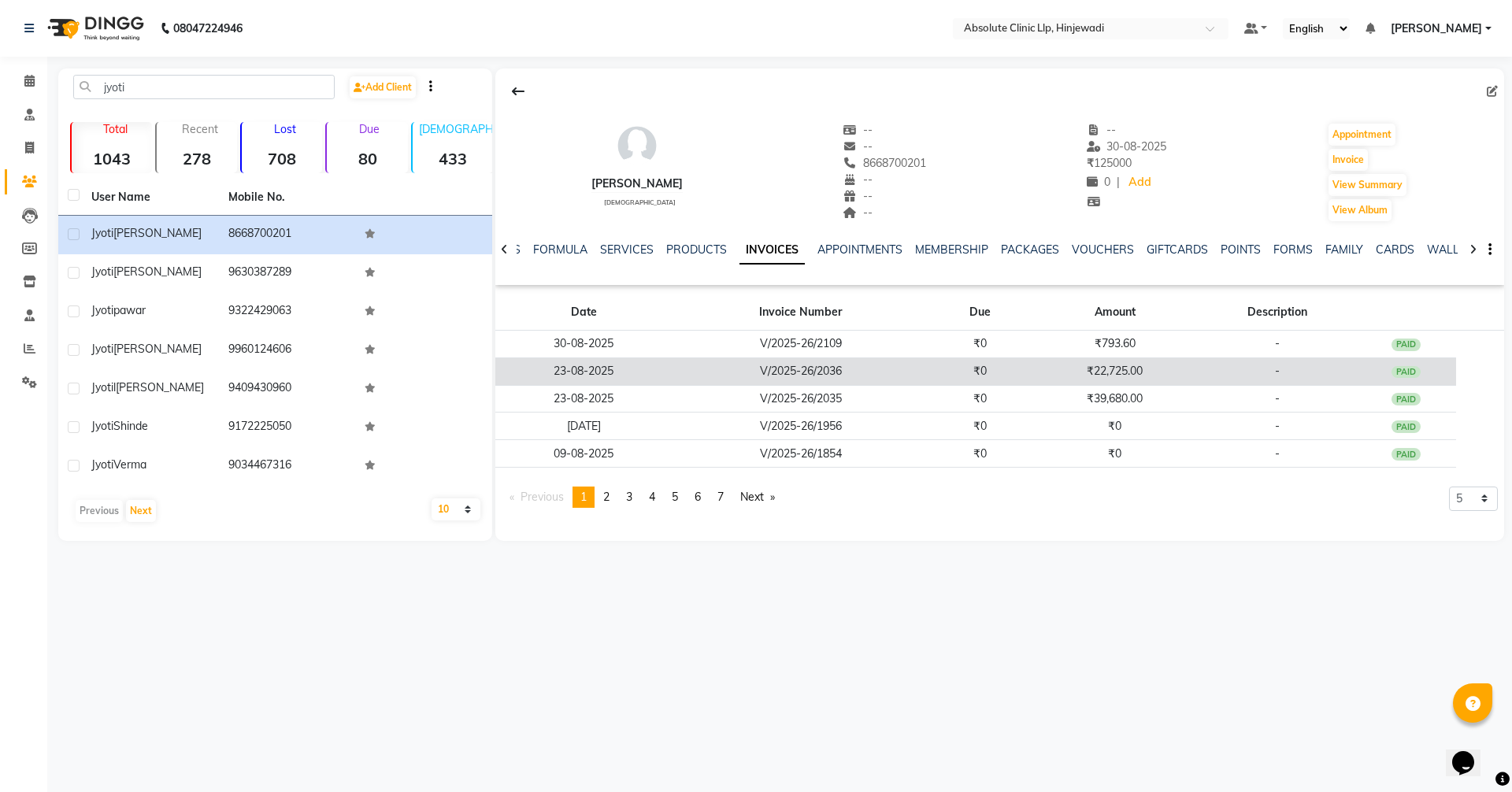
click at [1031, 373] on td "₹22,725.00" at bounding box center [1113, 371] width 167 height 28
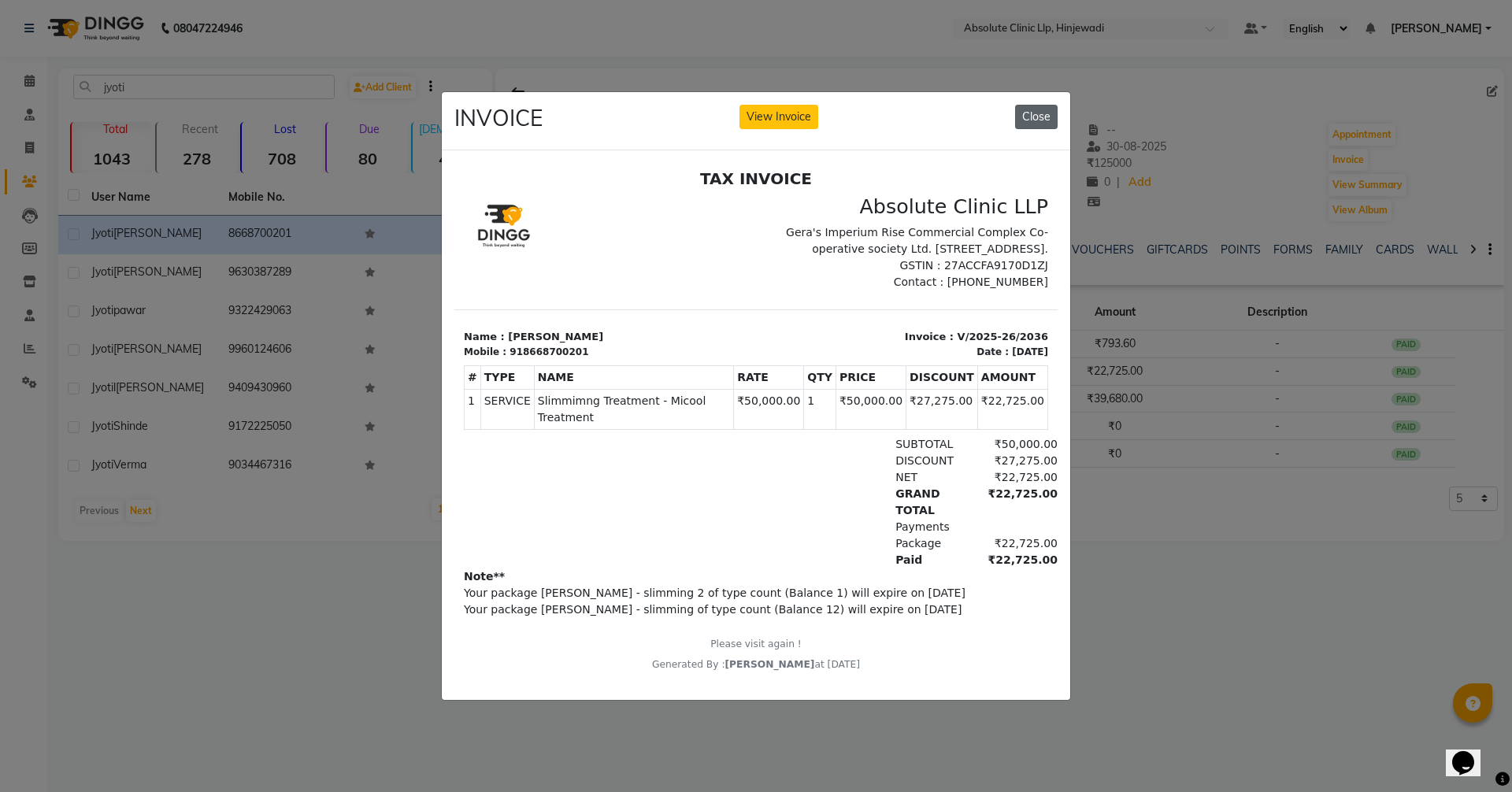
click at [1045, 111] on button "Close" at bounding box center [1036, 117] width 42 height 25
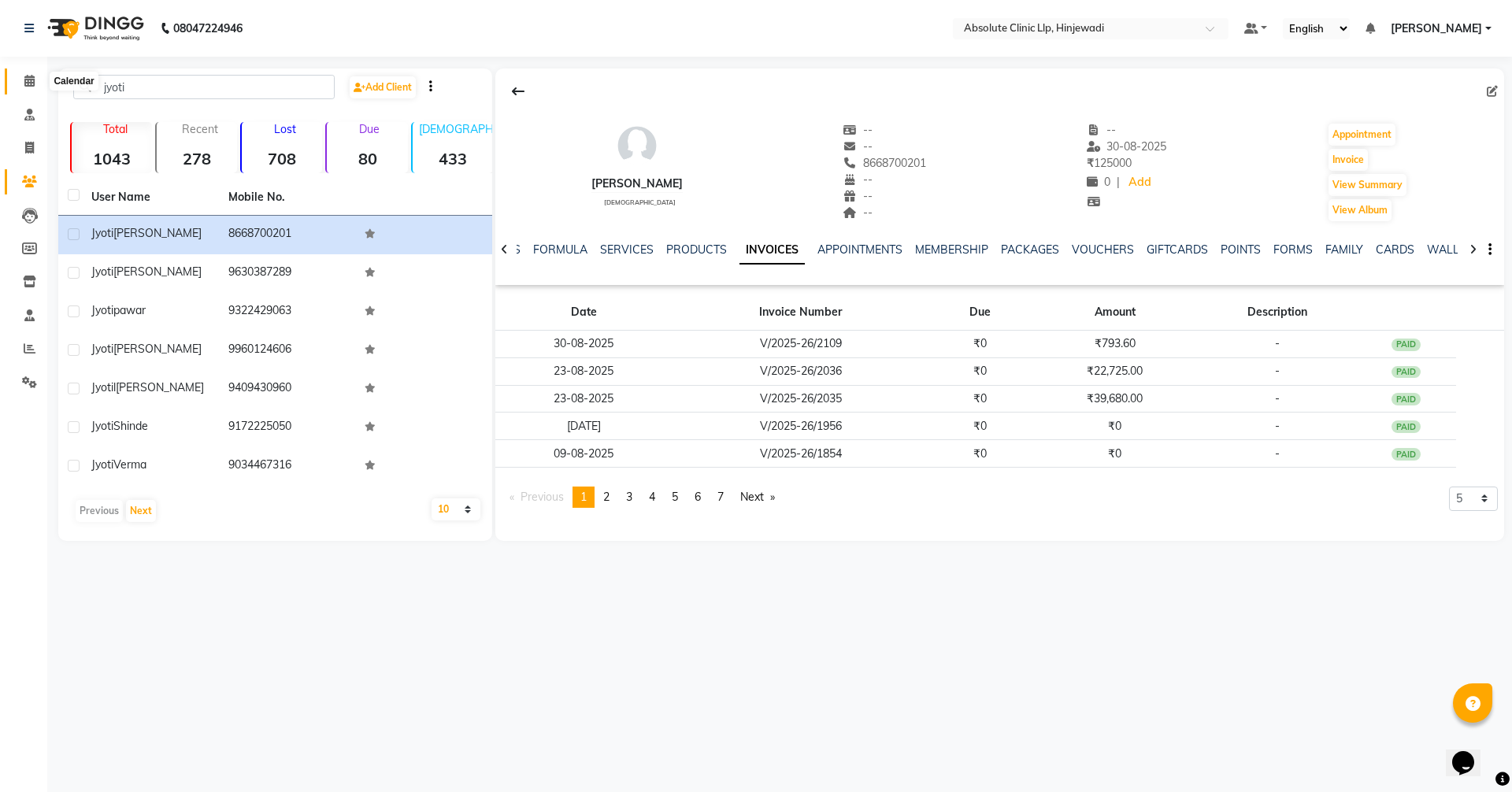
click at [30, 80] on icon at bounding box center [30, 80] width 10 height 12
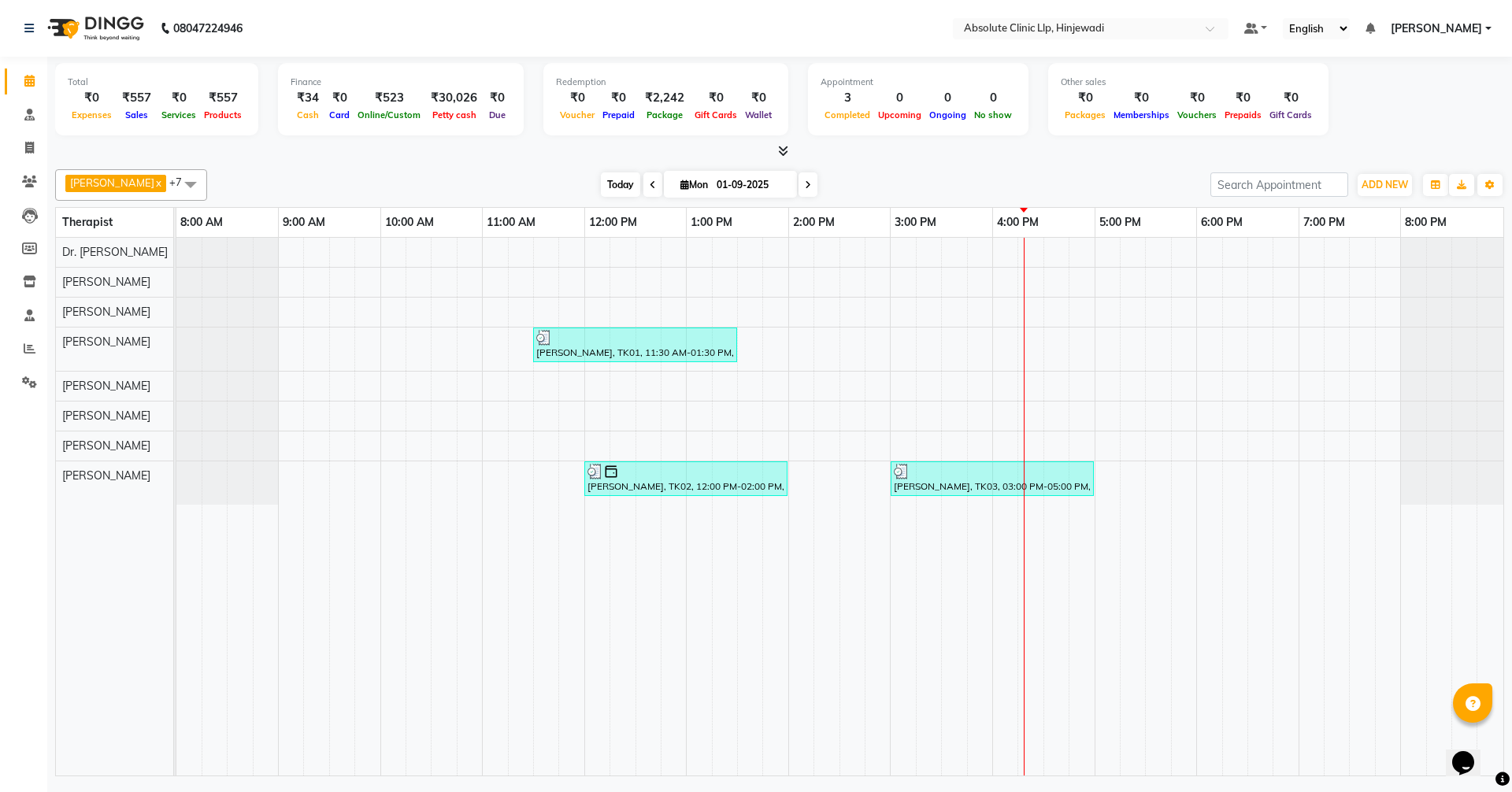
click at [641, 181] on span "Today" at bounding box center [620, 184] width 40 height 25
click at [641, 182] on span "Today" at bounding box center [620, 184] width 40 height 25
